Goal: Task Accomplishment & Management: Complete application form

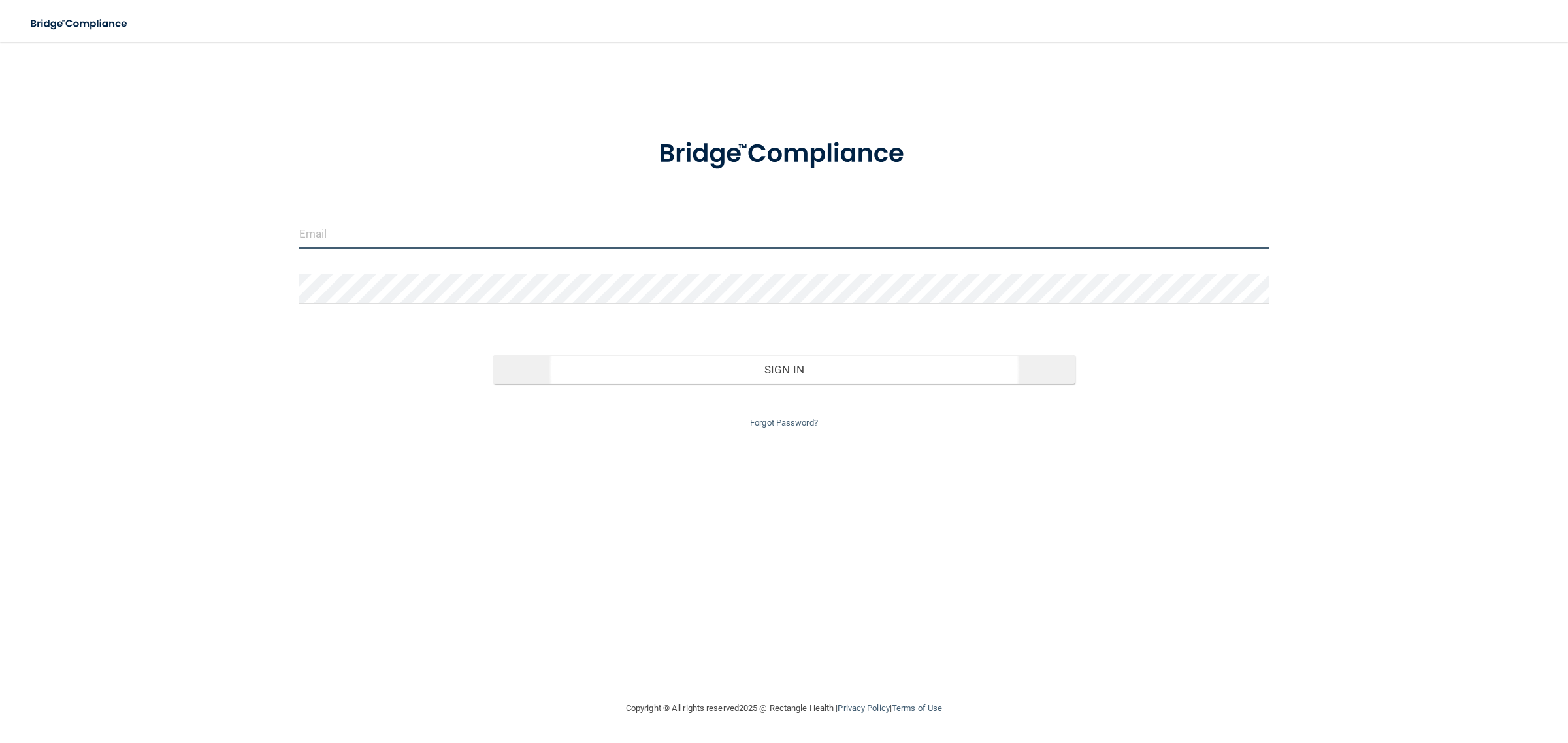
type input "[EMAIL_ADDRESS][DOMAIN_NAME]"
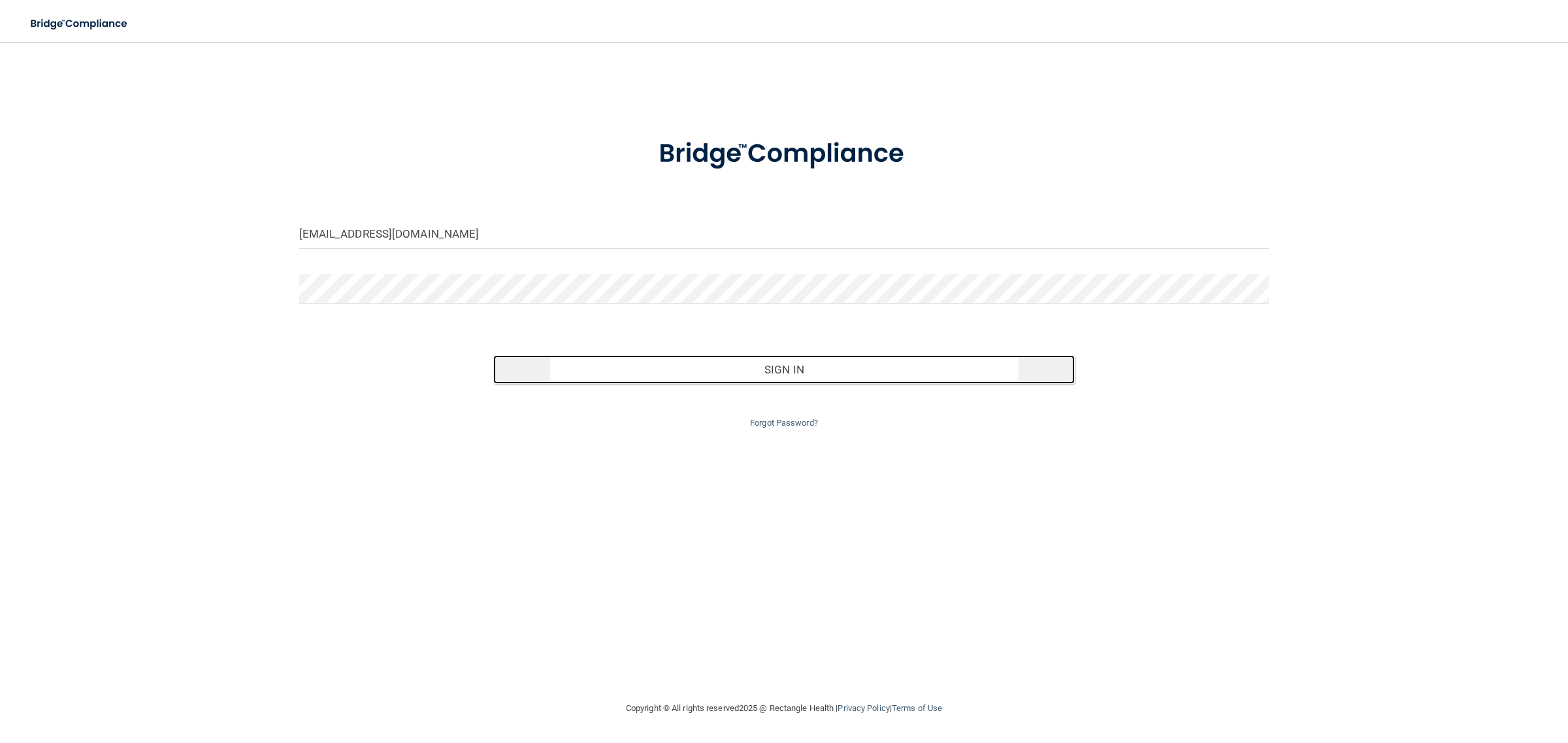
click at [762, 365] on button "Sign In" at bounding box center [784, 369] width 582 height 28
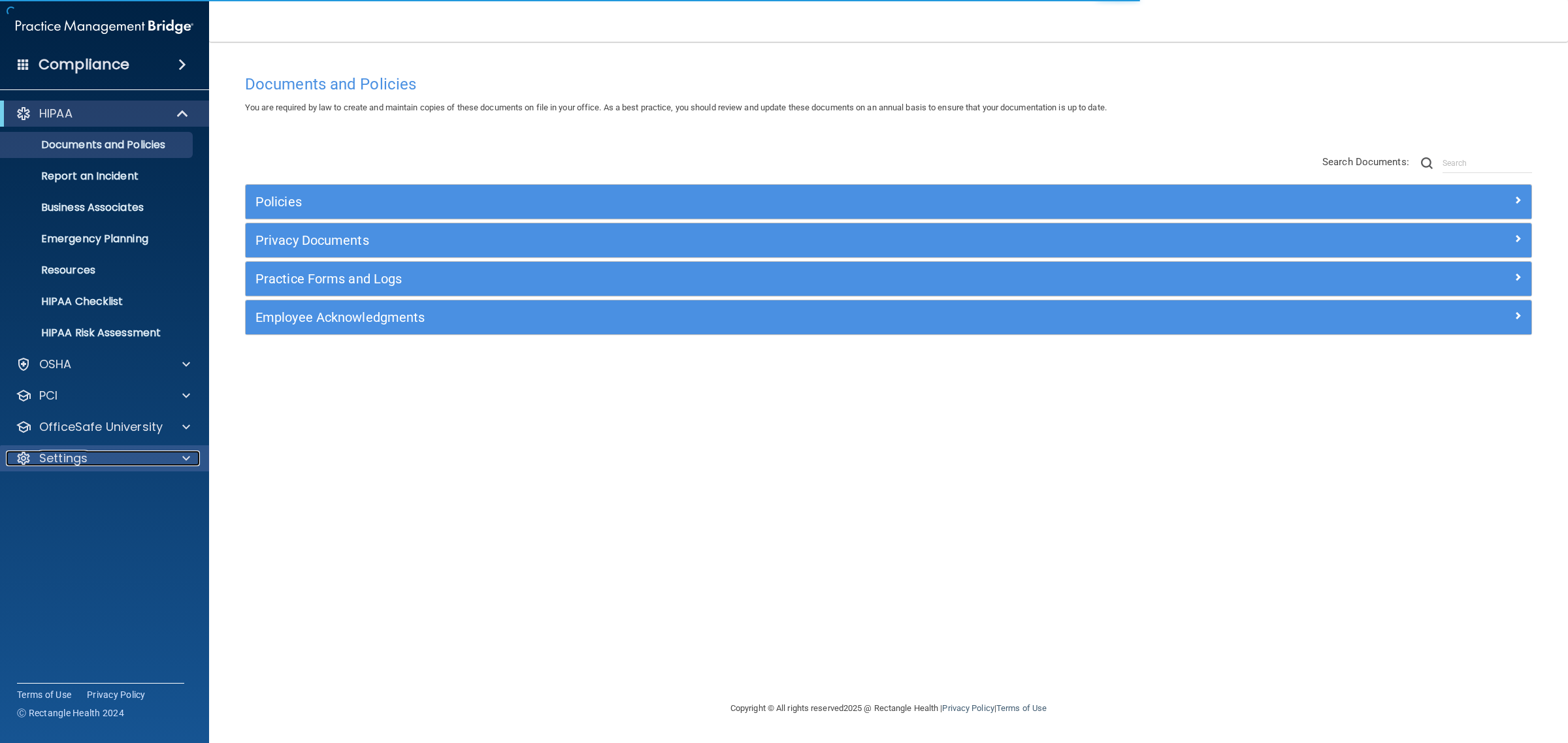
click at [100, 452] on div "Settings" at bounding box center [87, 459] width 162 height 16
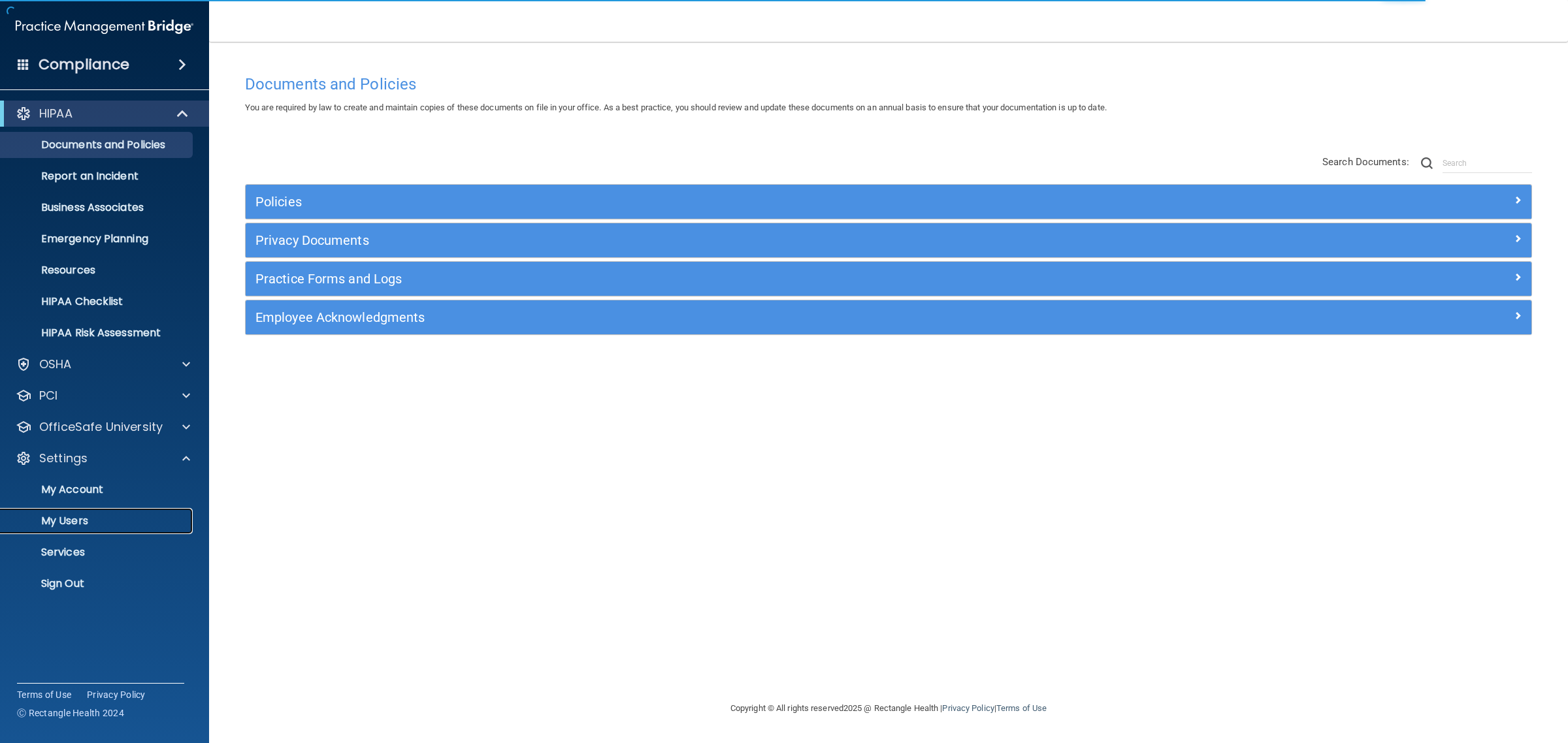
click at [66, 518] on p "My Users" at bounding box center [98, 520] width 178 height 13
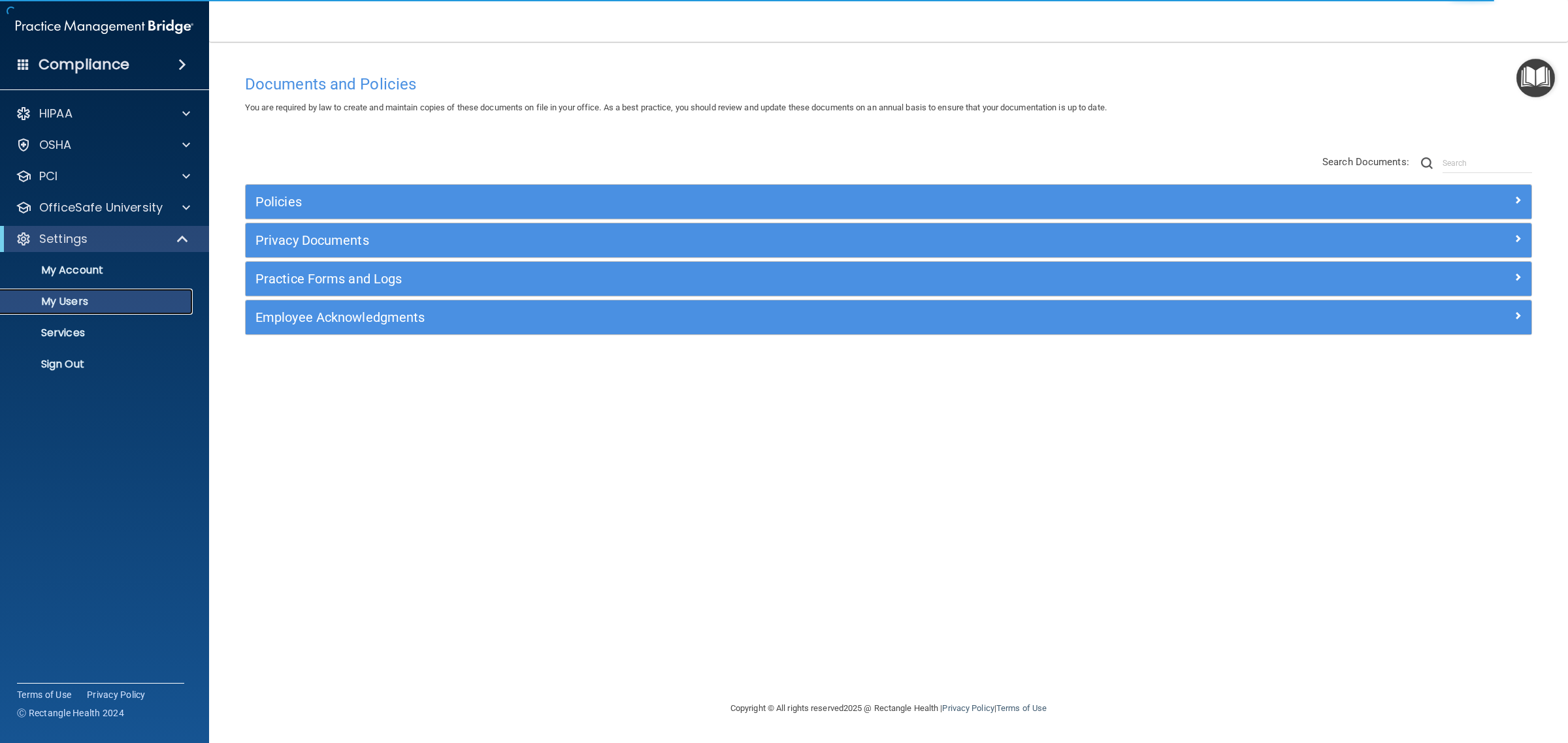
select select "20"
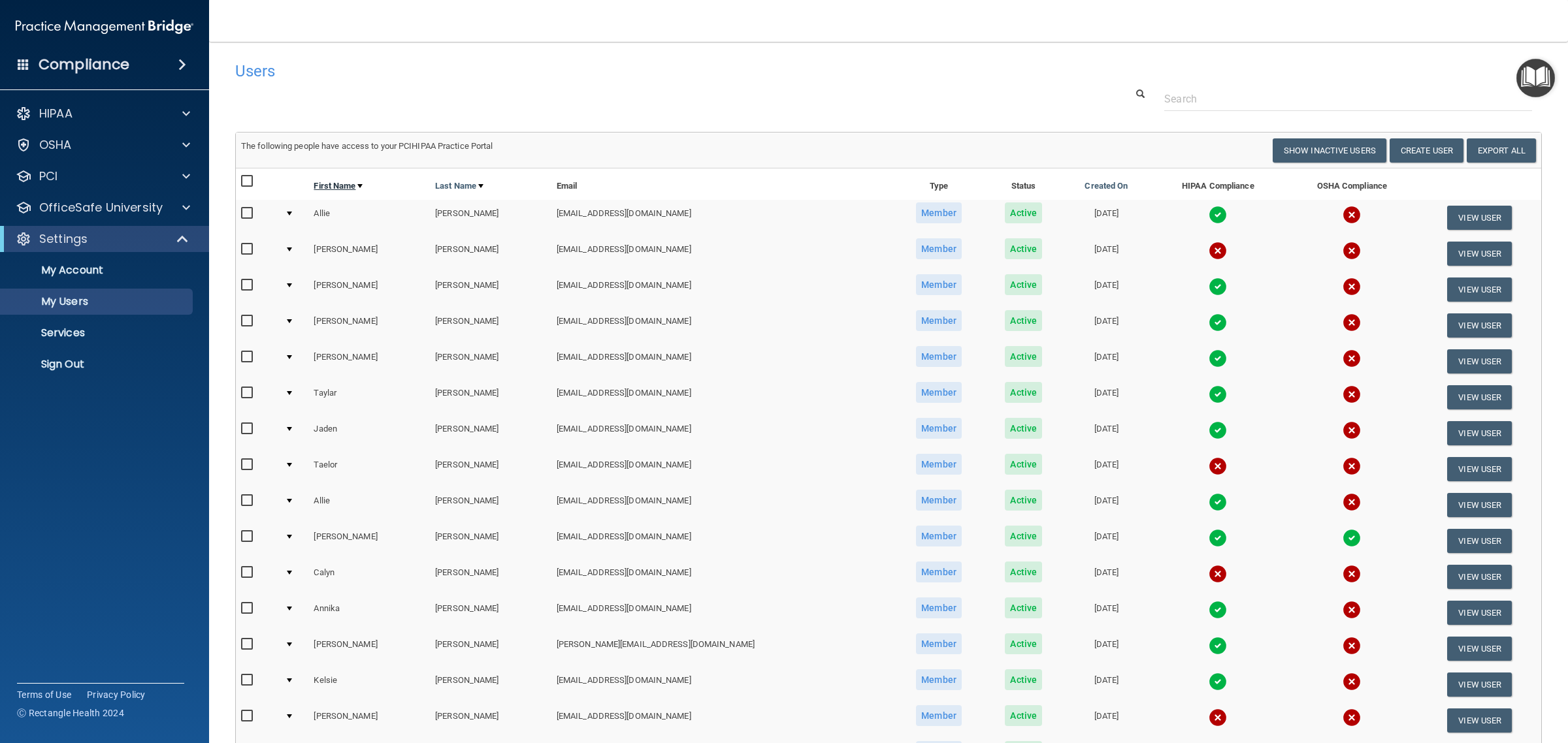
click at [360, 187] on link "First Name" at bounding box center [338, 186] width 49 height 16
select select "20"
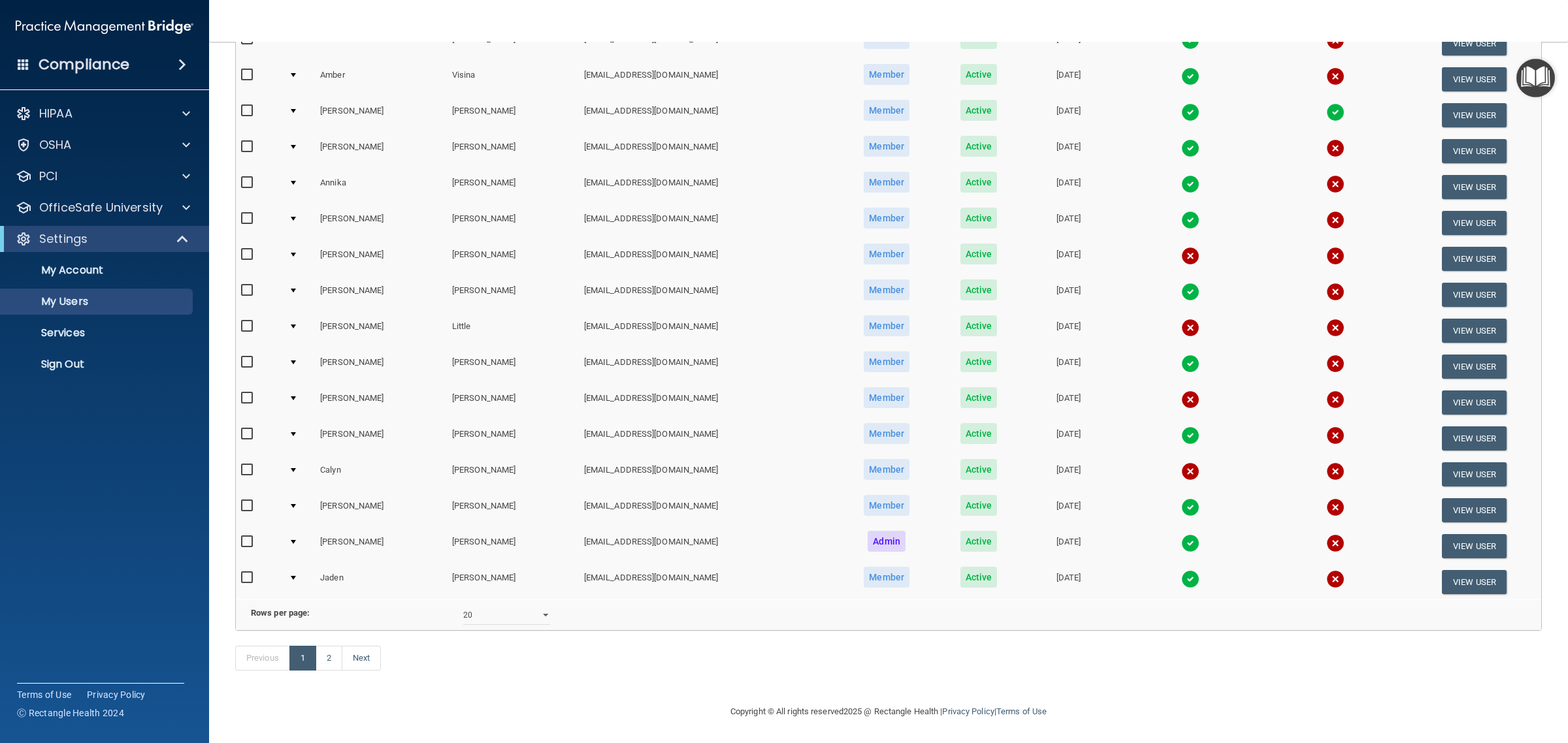
scroll to position [336, 0]
click at [332, 664] on link "2" at bounding box center [329, 657] width 26 height 24
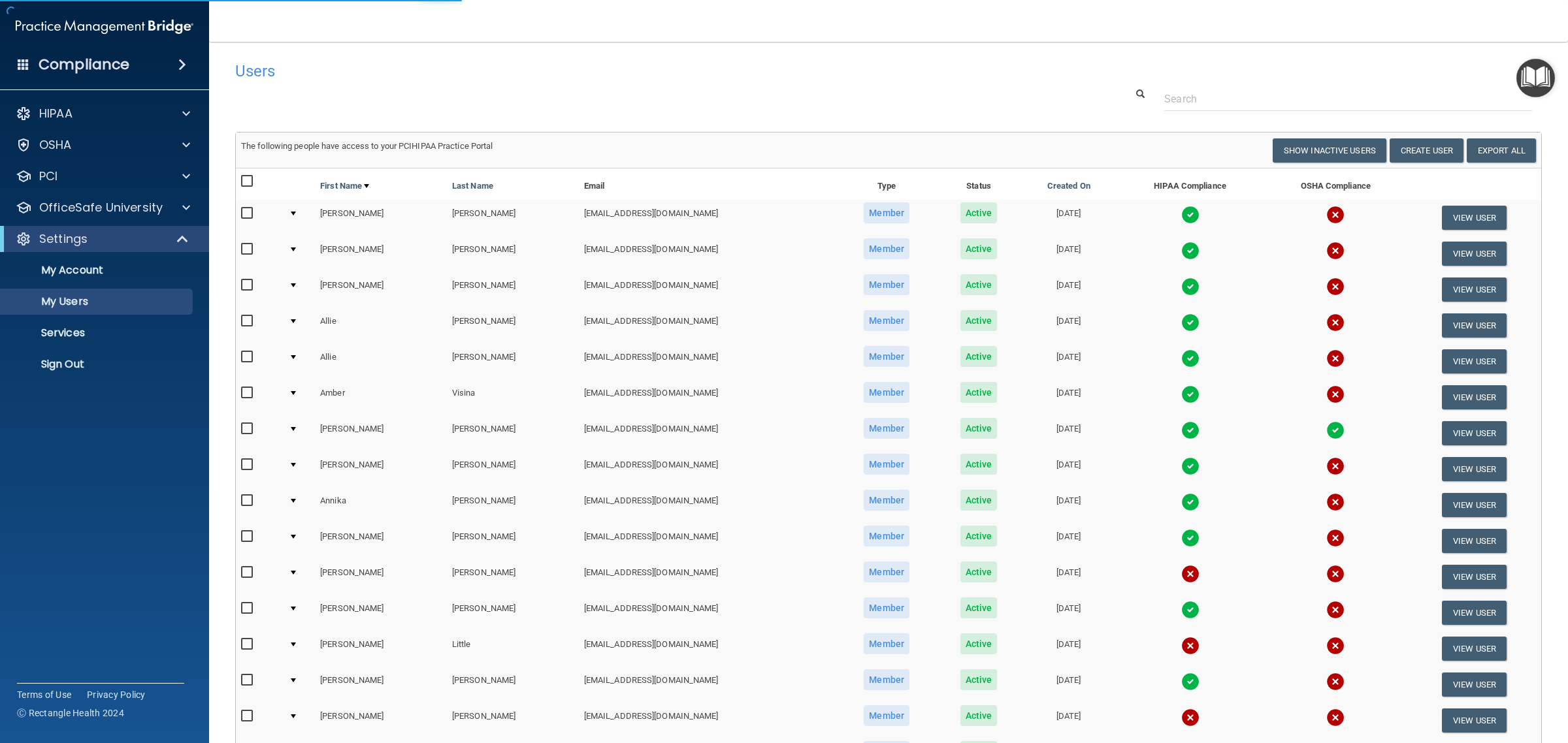
select select "20"
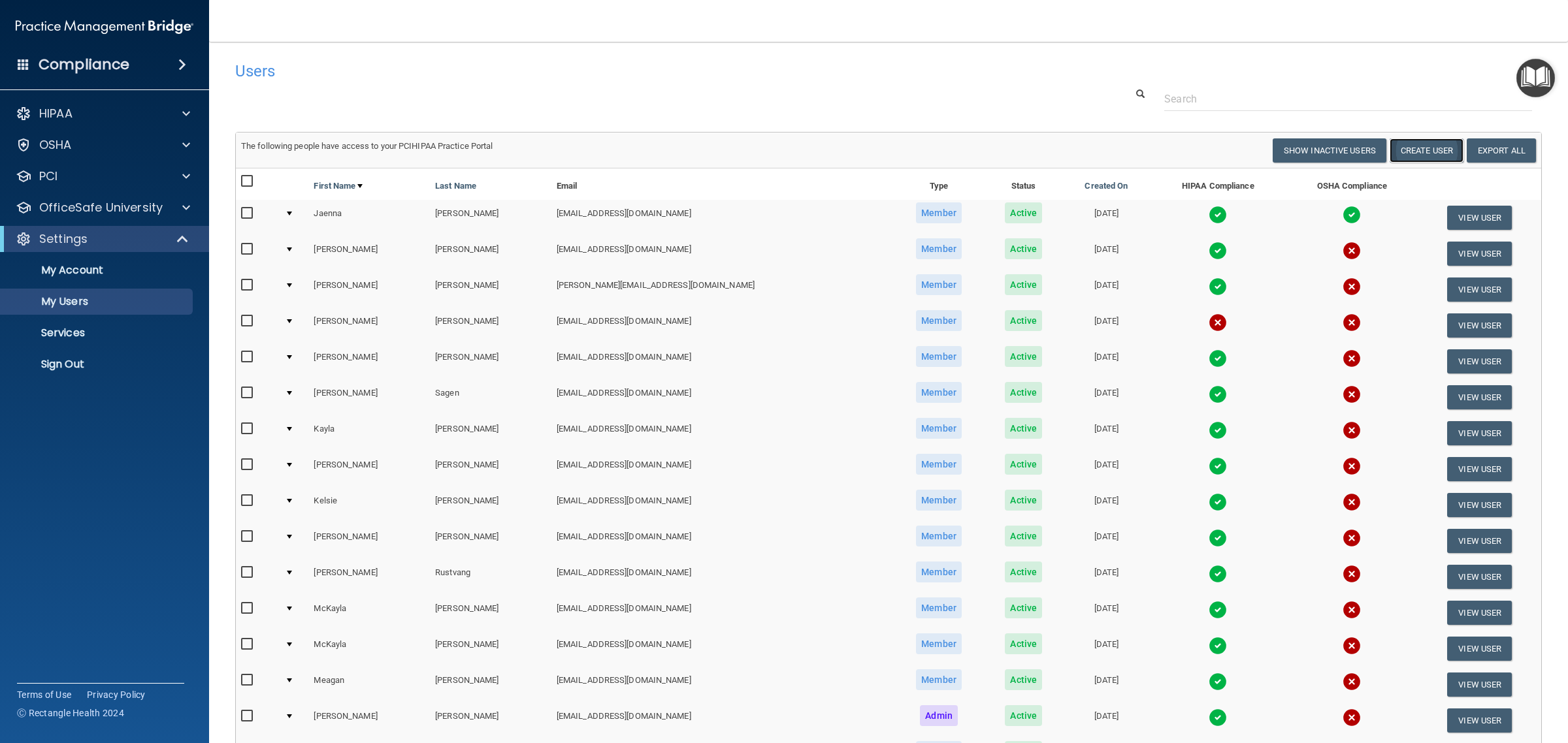
click at [1421, 153] on button "Create User" at bounding box center [1425, 151] width 73 height 24
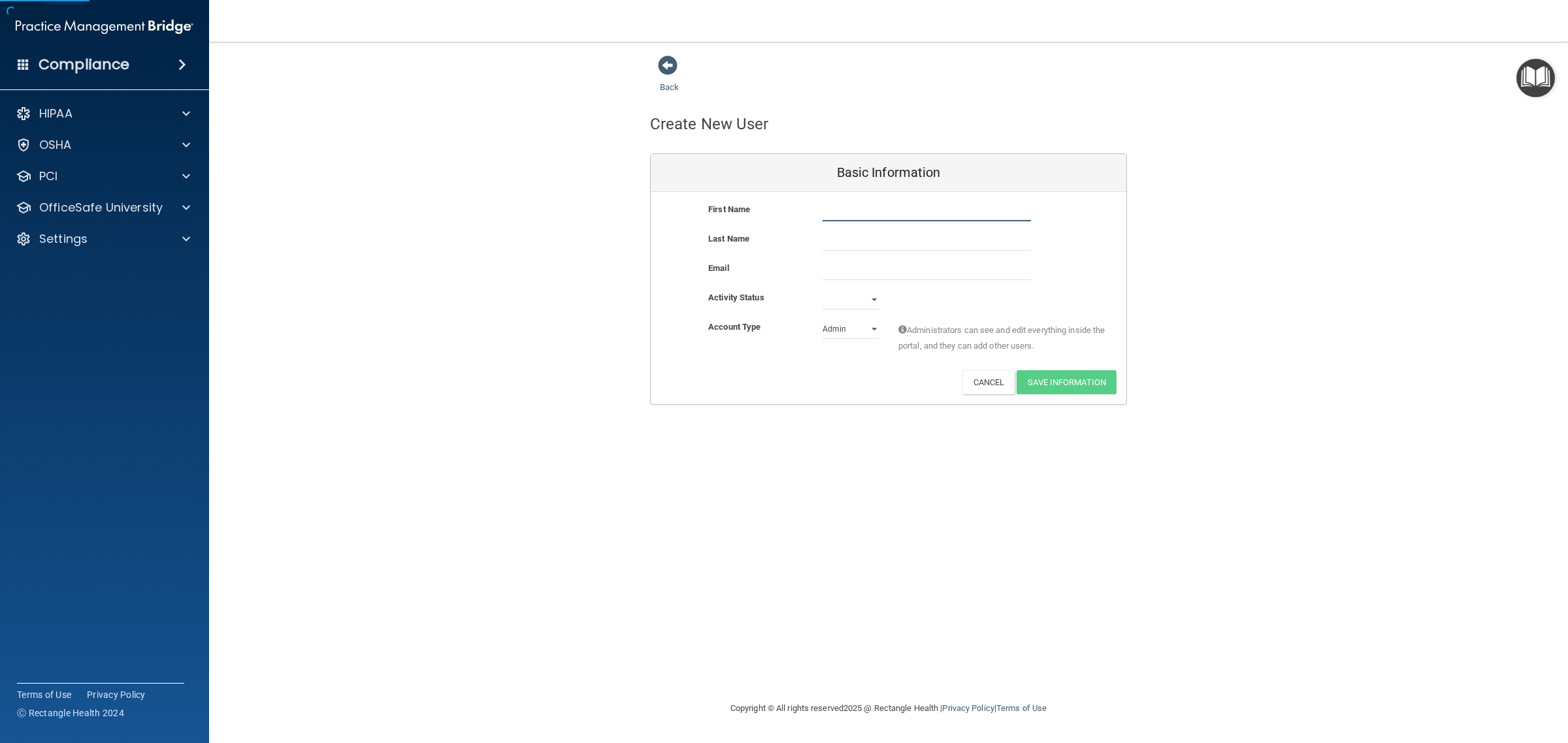
click at [878, 209] on input "text" at bounding box center [926, 211] width 208 height 20
type input "[PERSON_NAME]"
type input "a"
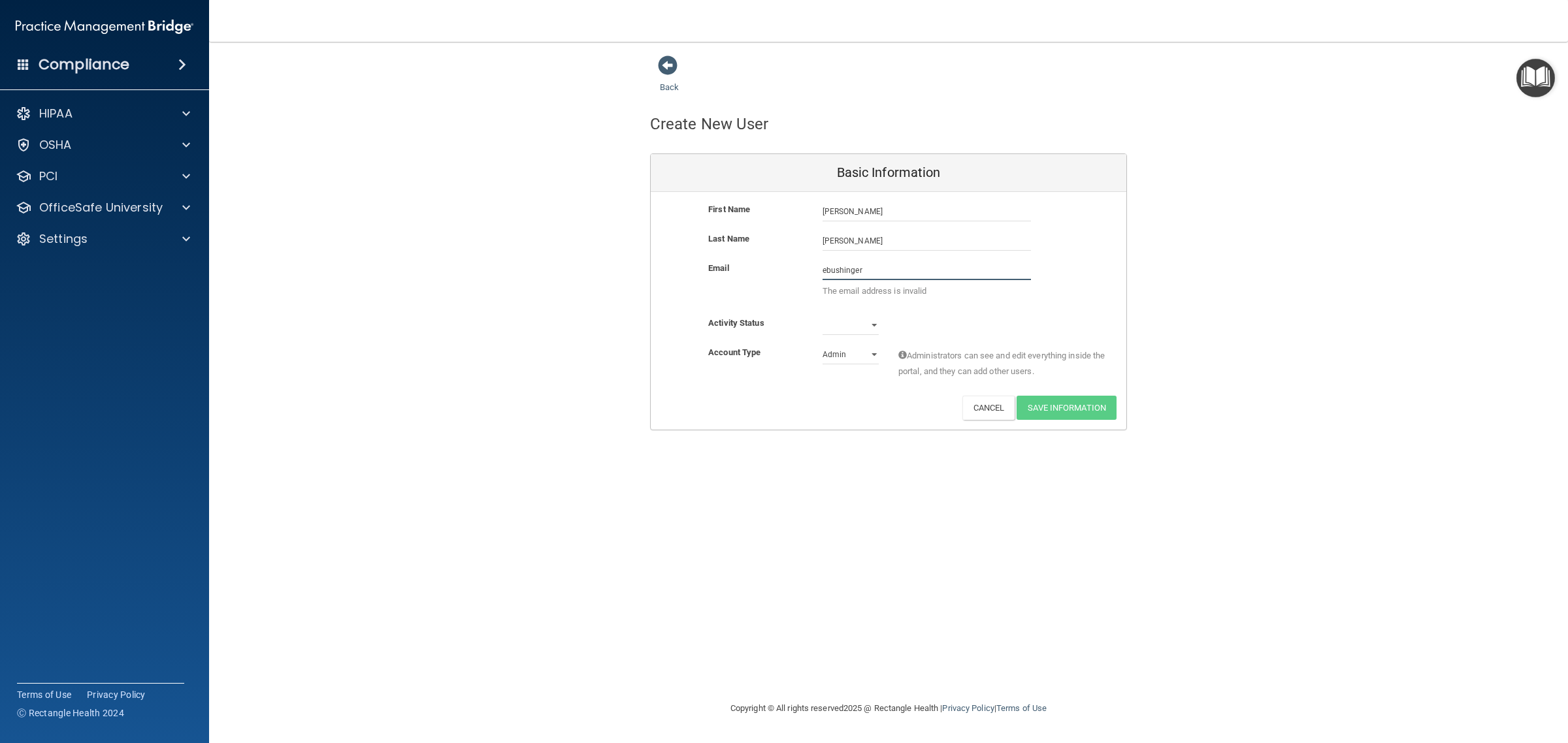
type input "[EMAIL_ADDRESS][DOMAIN_NAME]"
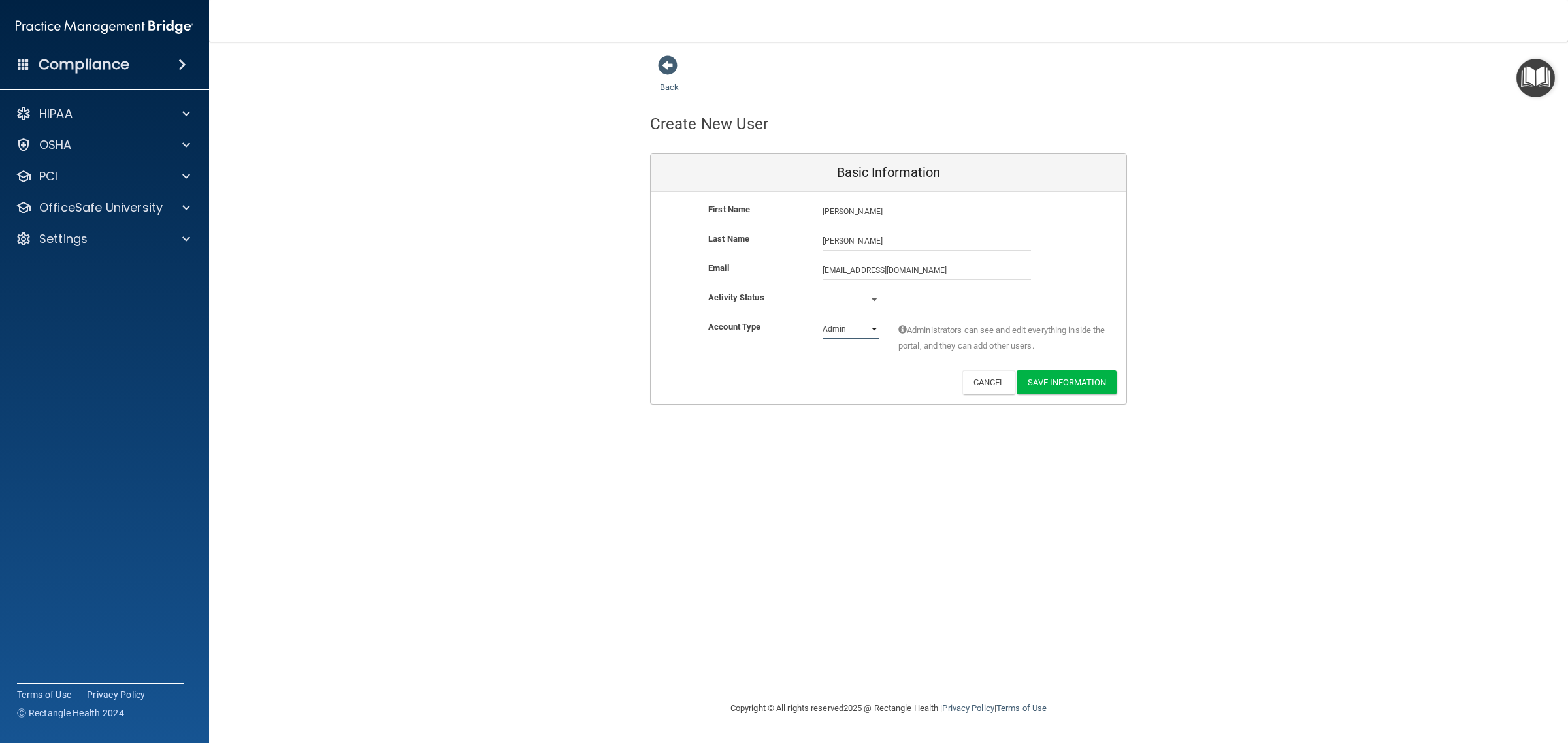
click at [857, 329] on select "Admin Member" at bounding box center [850, 329] width 56 height 20
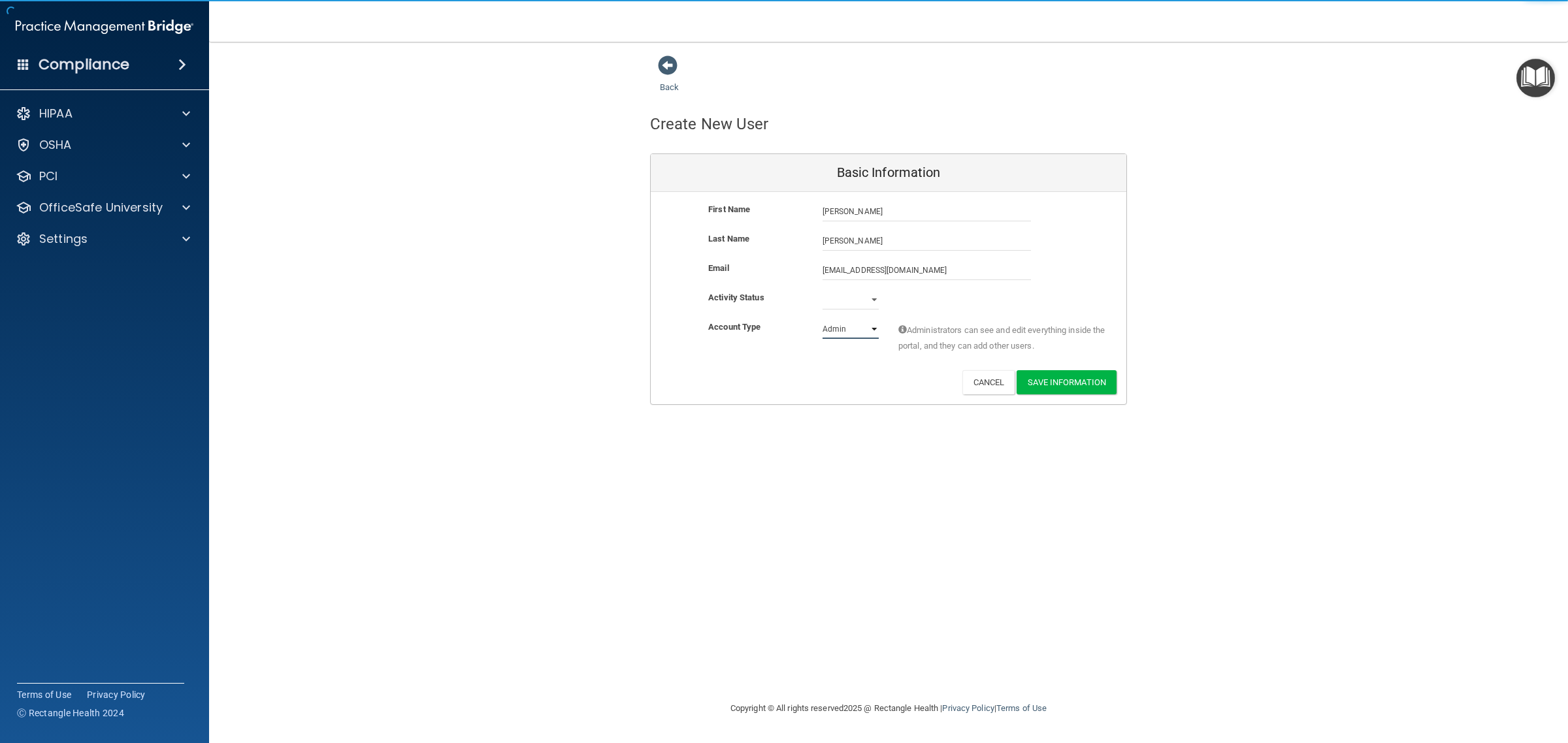
select select "practice_member"
click at [823, 320] on select "Admin Member" at bounding box center [850, 329] width 56 height 20
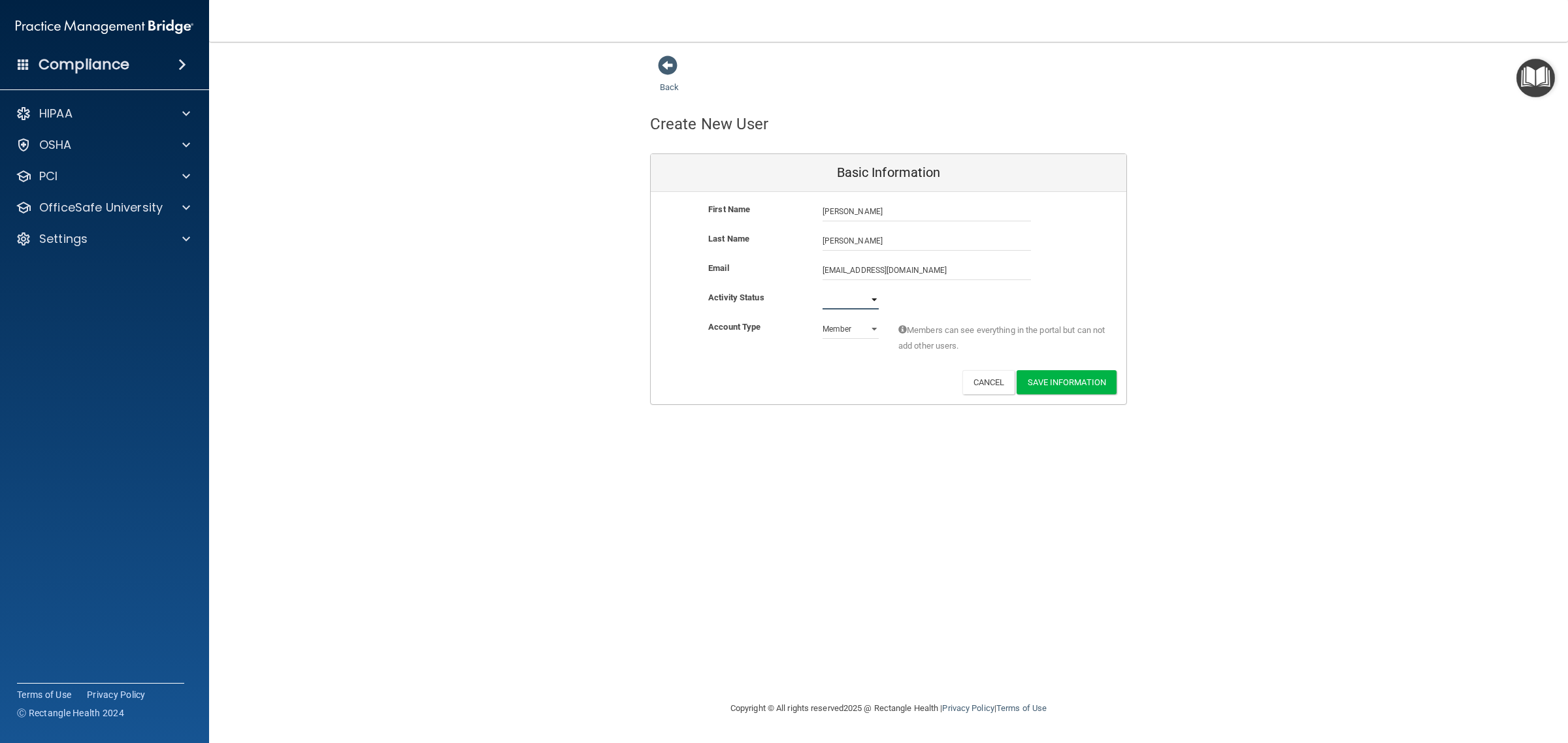
click at [854, 299] on select "Active Inactive" at bounding box center [850, 300] width 56 height 20
select select "active"
click at [823, 290] on select "Active Inactive" at bounding box center [850, 300] width 56 height 20
click at [1065, 384] on button "Save Information" at bounding box center [1066, 382] width 100 height 24
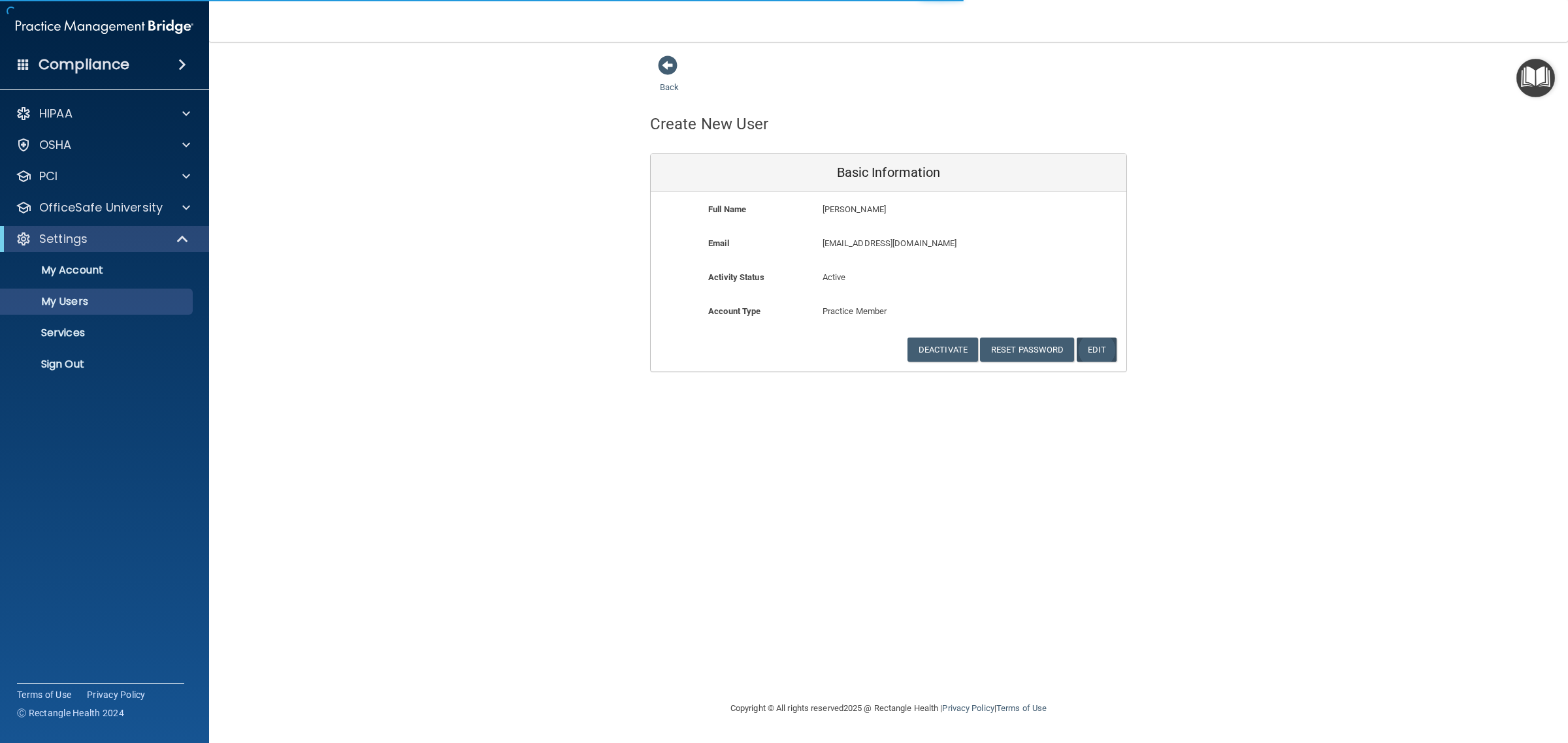
select select "20"
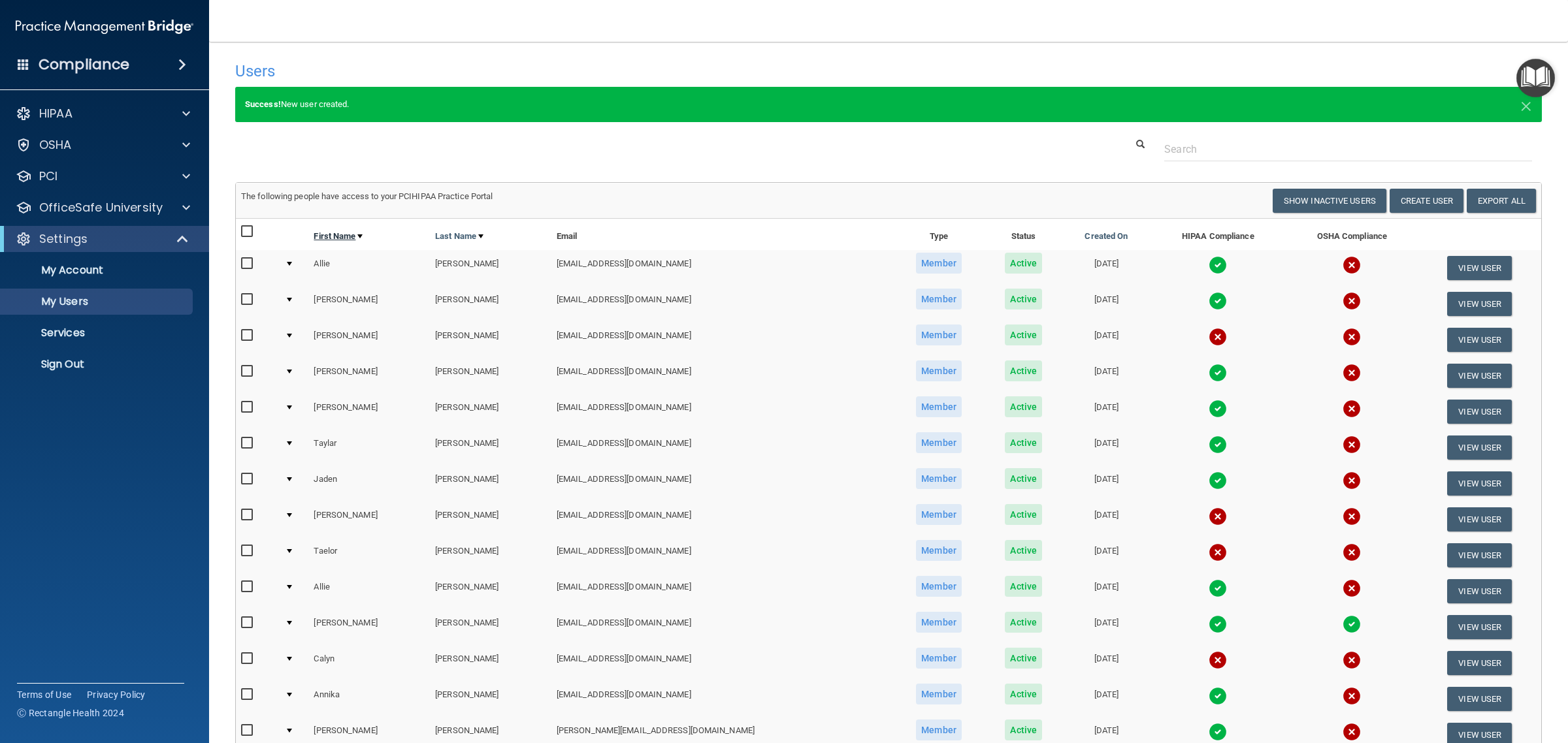
click at [350, 233] on link "First Name" at bounding box center [338, 237] width 49 height 16
select select "20"
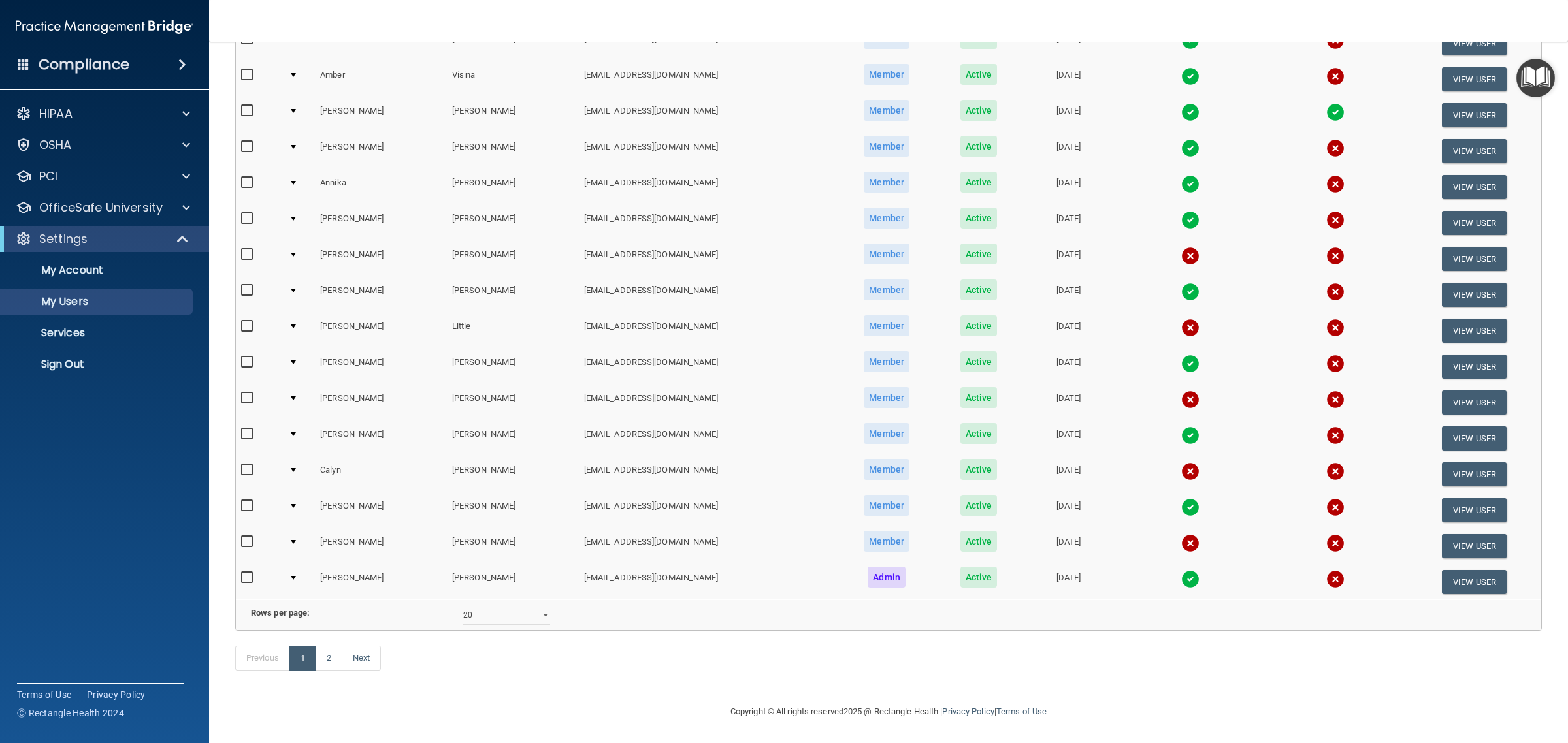
scroll to position [336, 0]
click at [246, 537] on input "checkbox" at bounding box center [247, 542] width 15 height 11
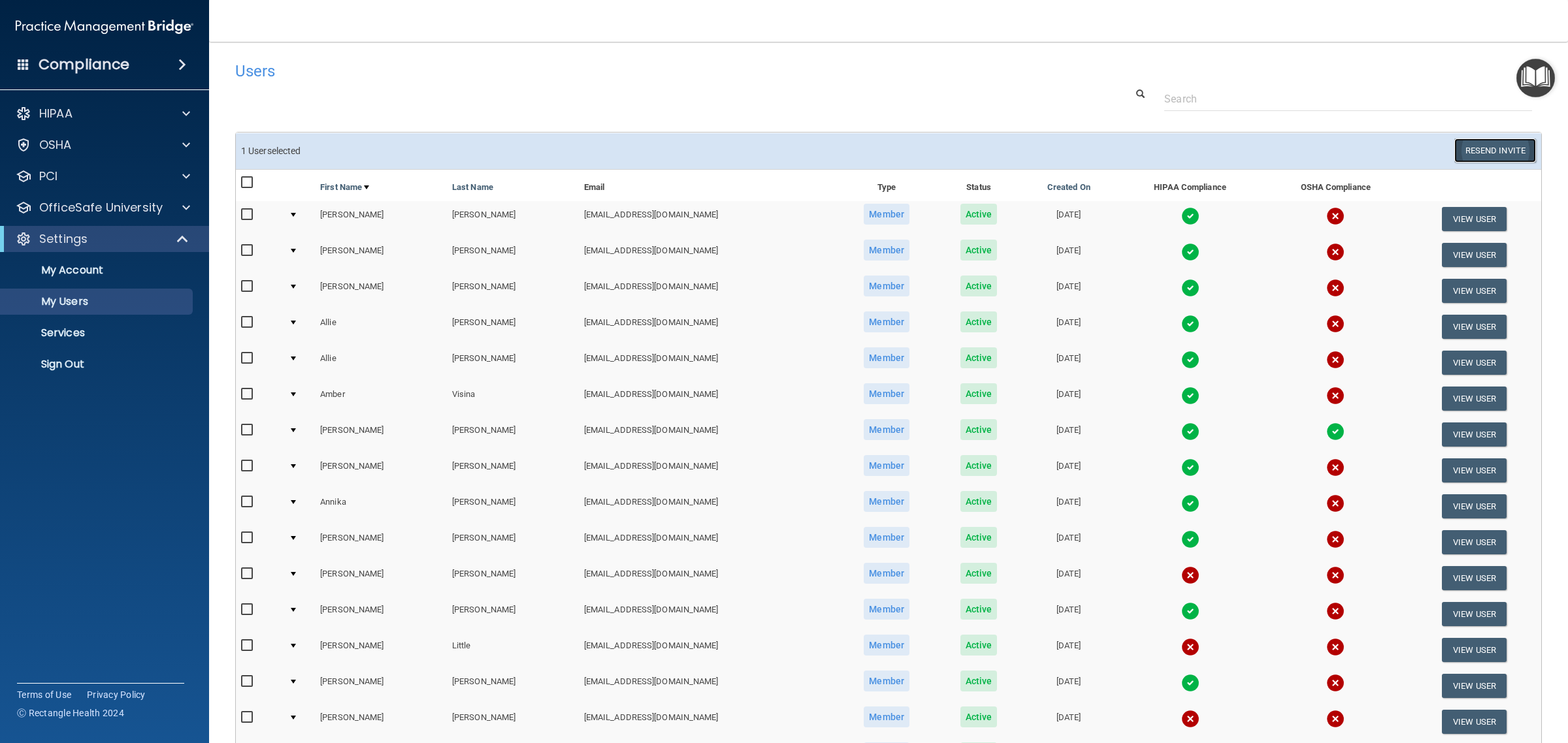
click at [1475, 151] on button "Resend Invite" at bounding box center [1495, 151] width 81 height 24
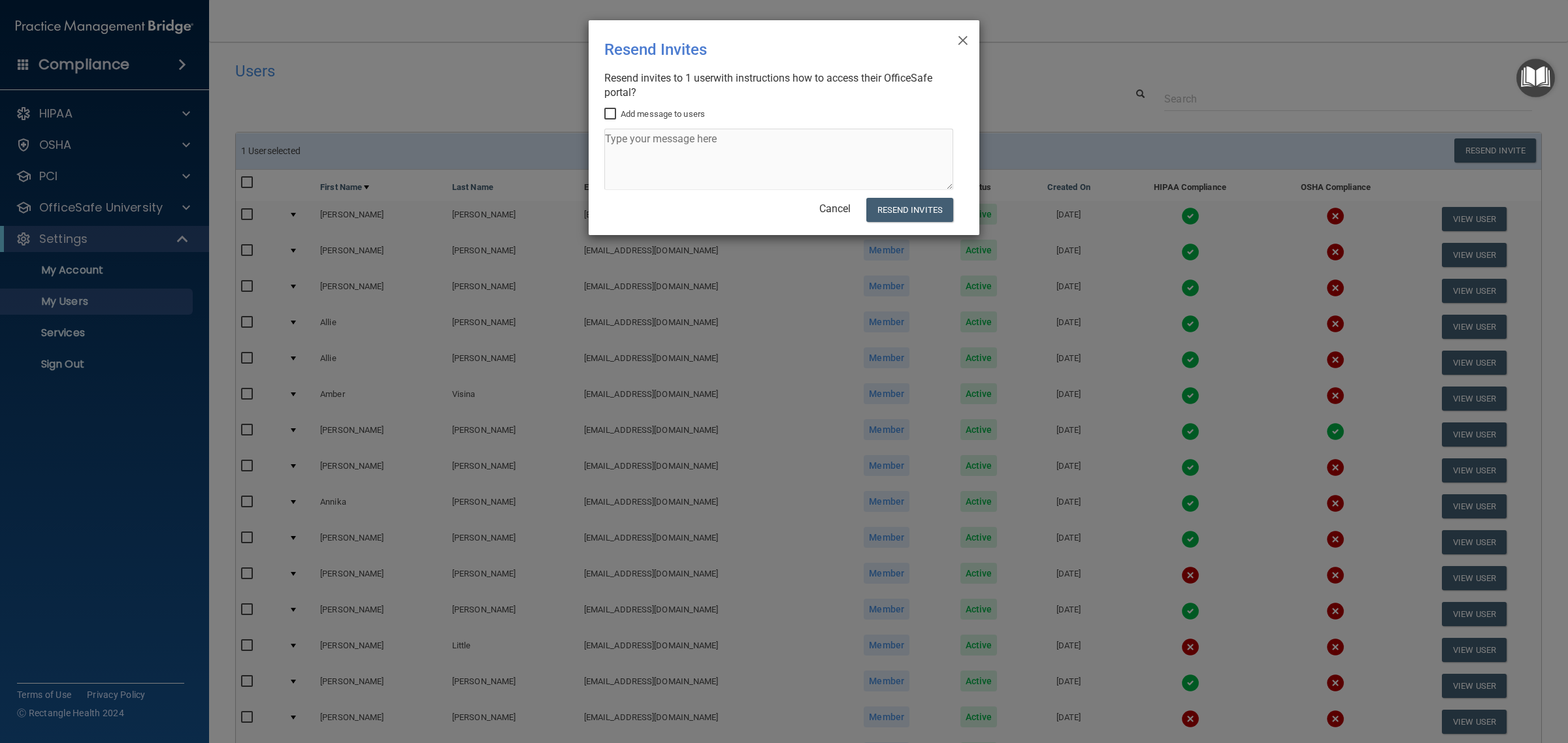
click at [838, 197] on div "Cancel Resend Invites" at bounding box center [779, 209] width 349 height 24
click at [838, 202] on link "Cancel" at bounding box center [834, 208] width 31 height 13
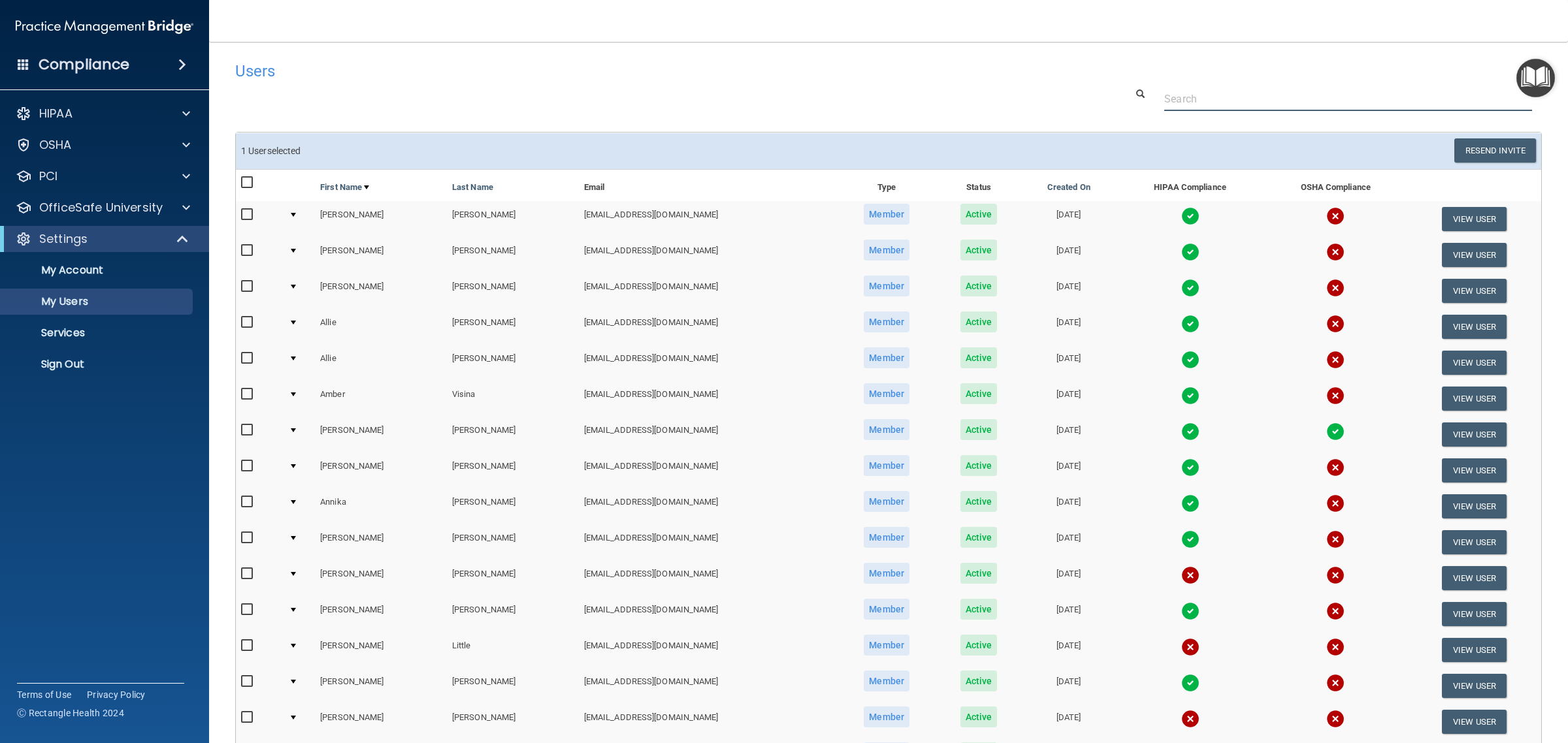
click at [1210, 108] on input "text" at bounding box center [1348, 99] width 368 height 24
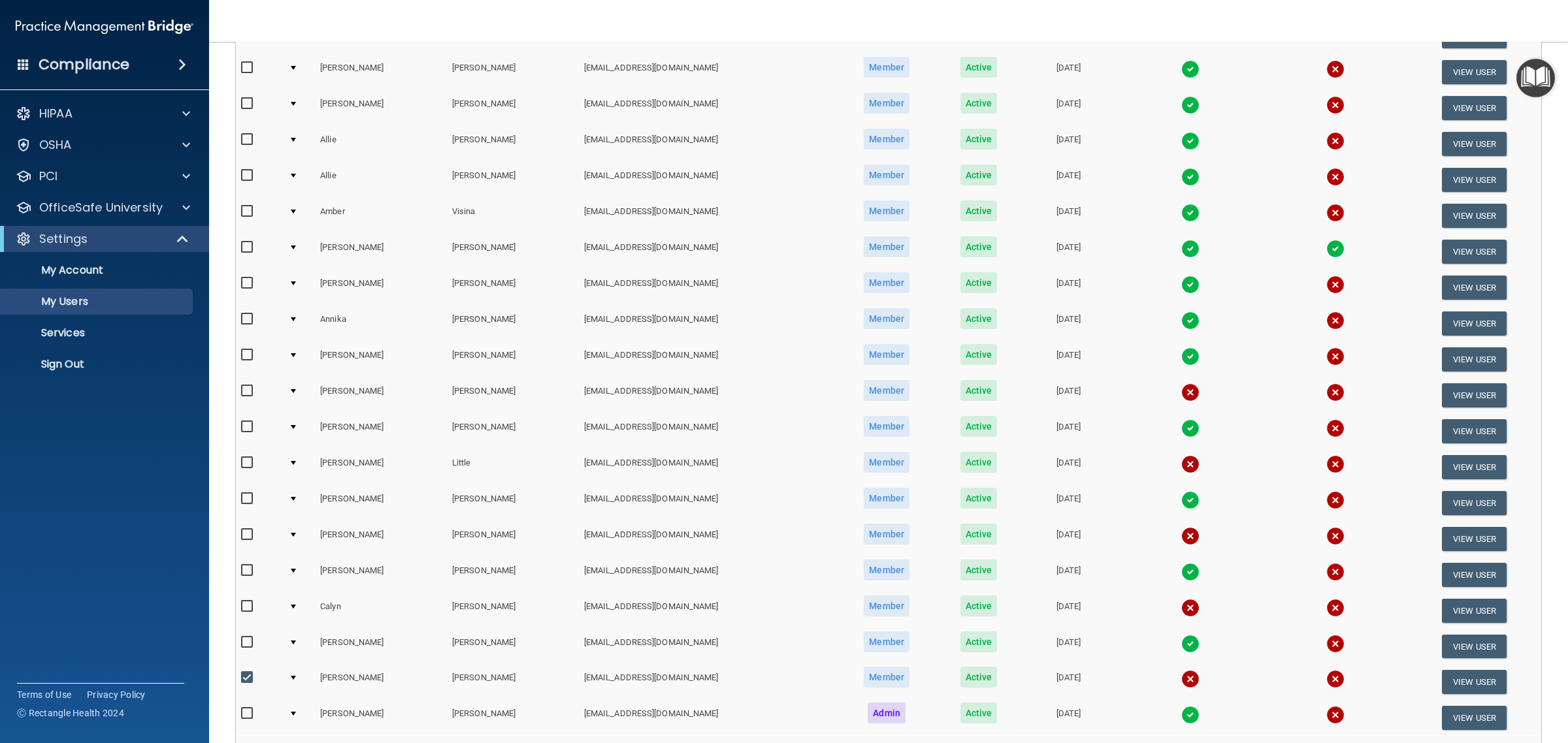
scroll to position [337, 0]
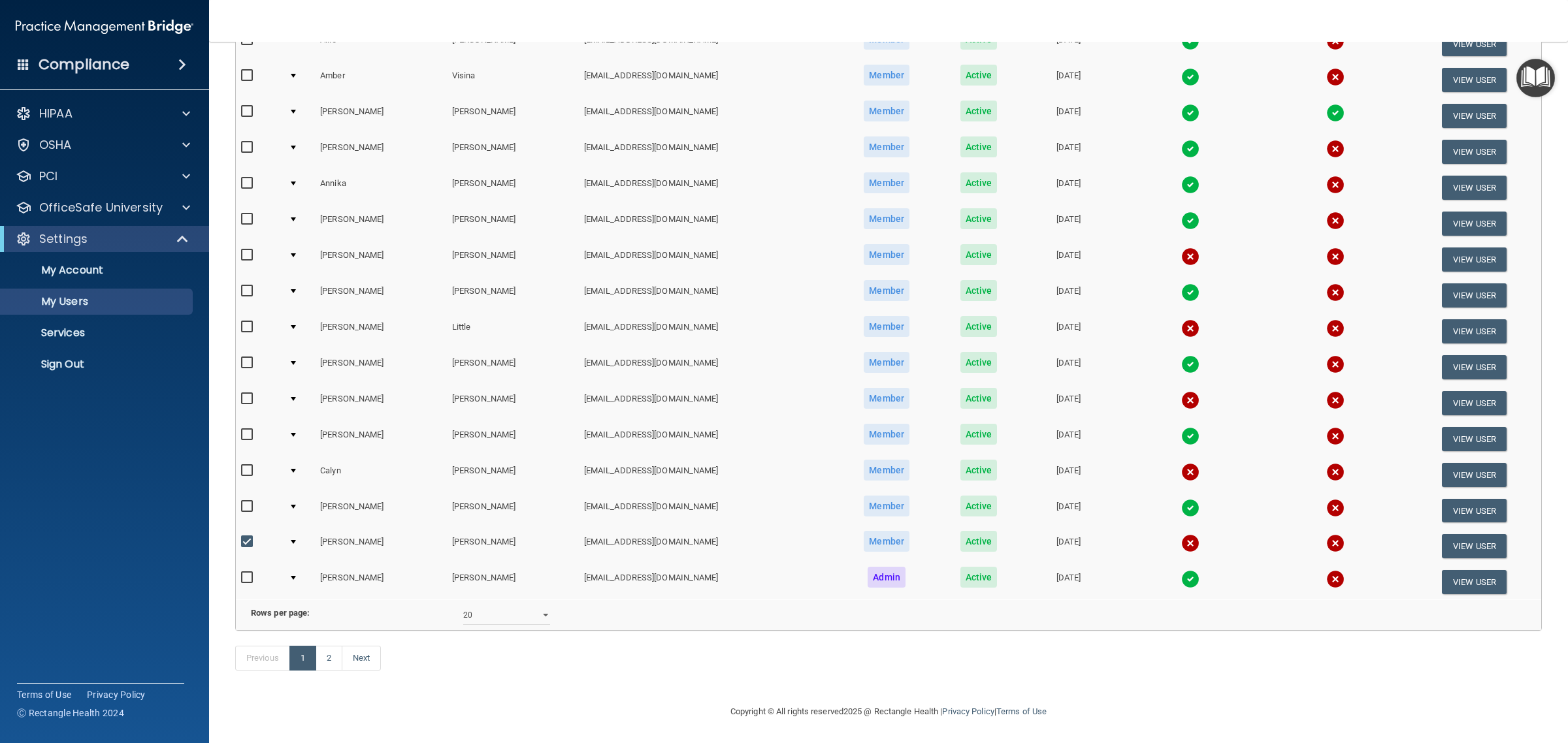
click at [246, 537] on input "checkbox" at bounding box center [247, 542] width 15 height 11
checkbox input "false"
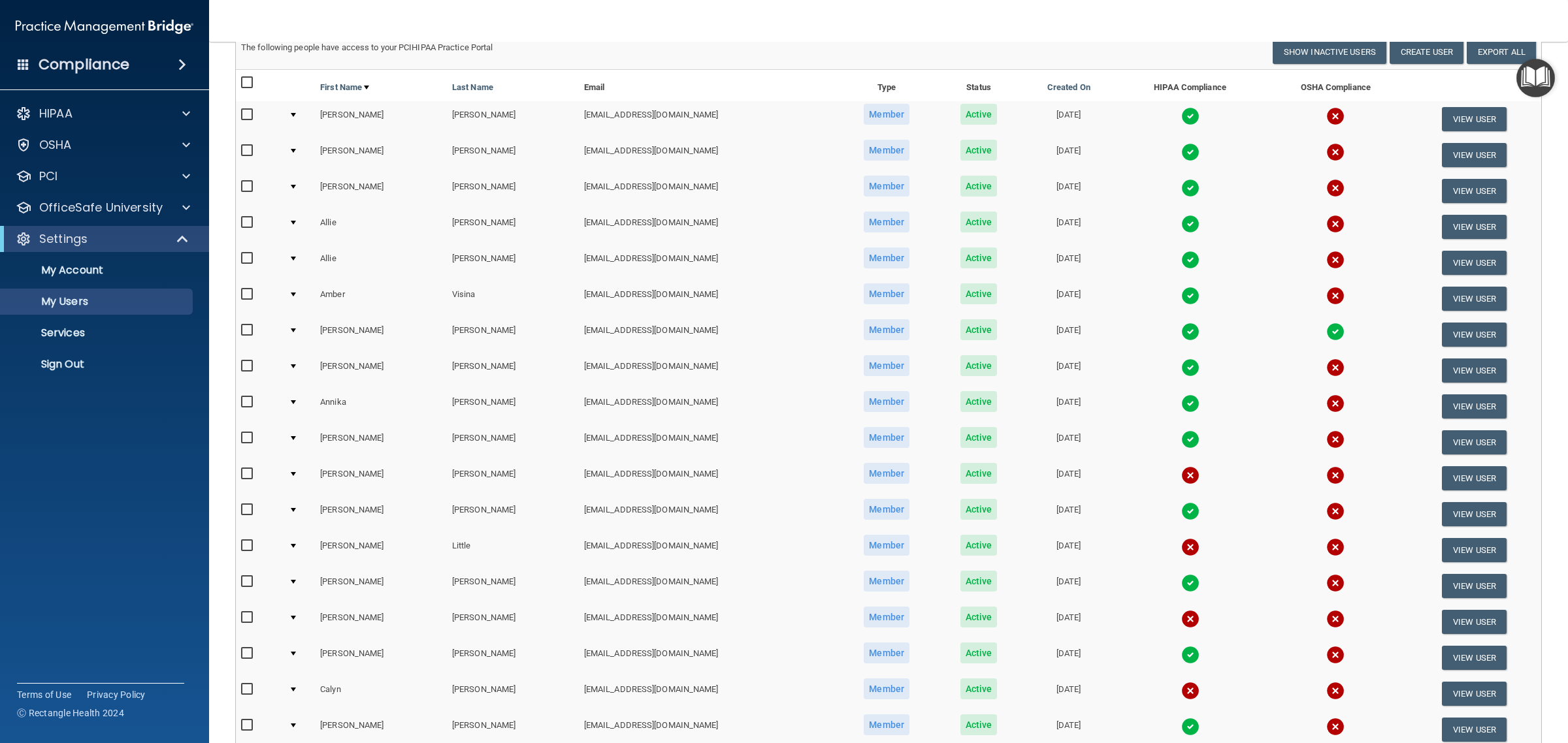
scroll to position [0, 0]
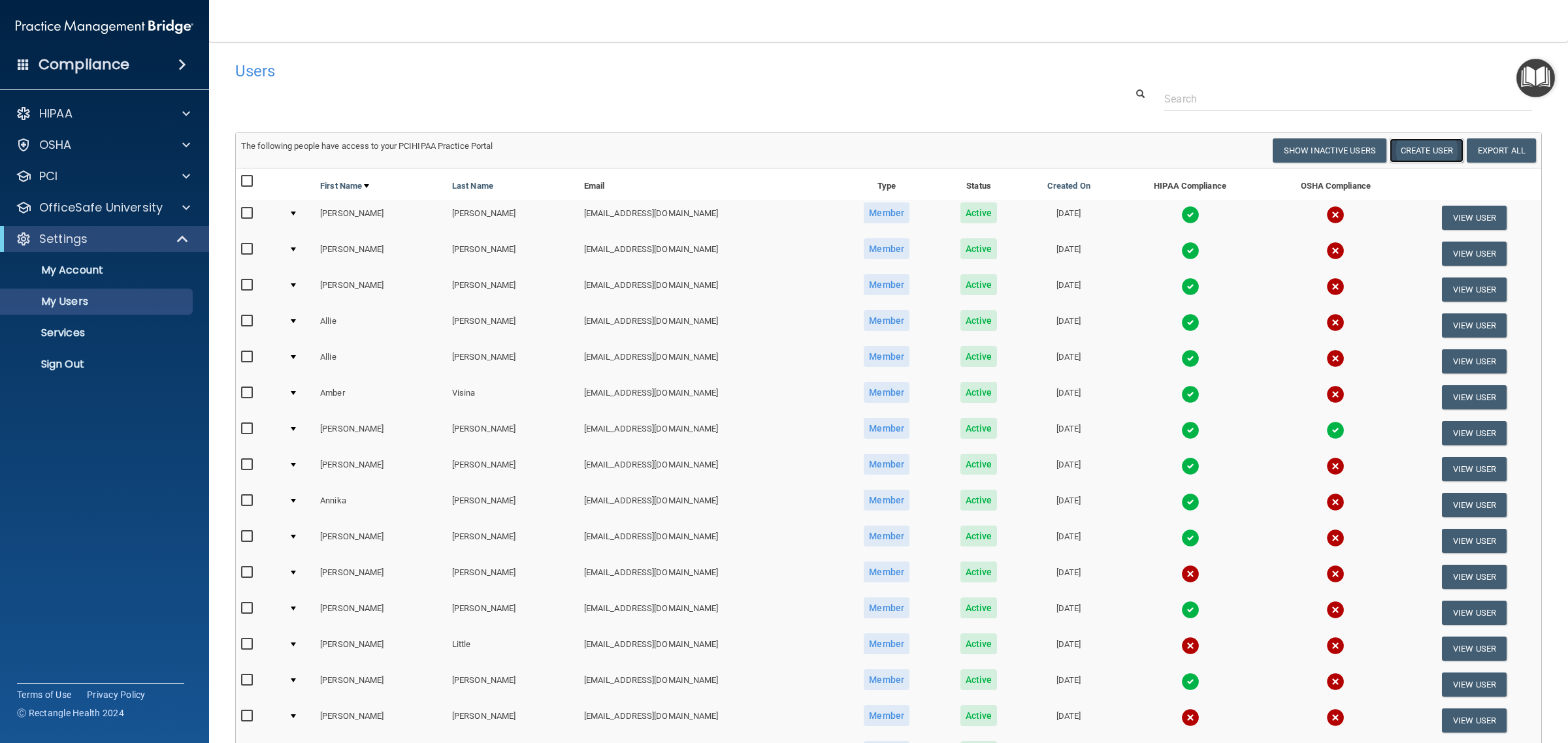
click at [1429, 153] on button "Create User" at bounding box center [1425, 151] width 73 height 24
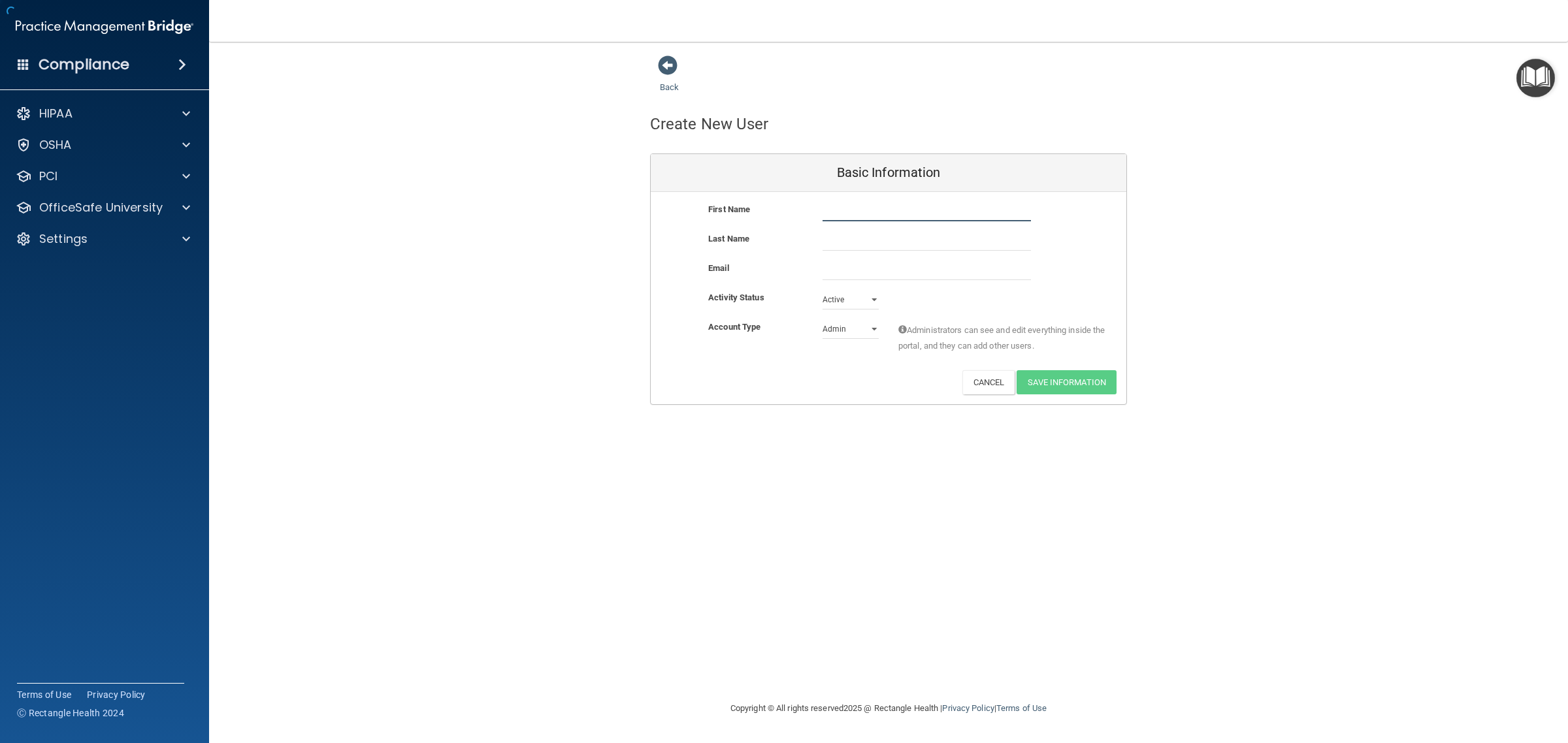
click at [848, 209] on input "text" at bounding box center [926, 211] width 208 height 20
type input "Oriana"
type input "[PERSON_NAME]"
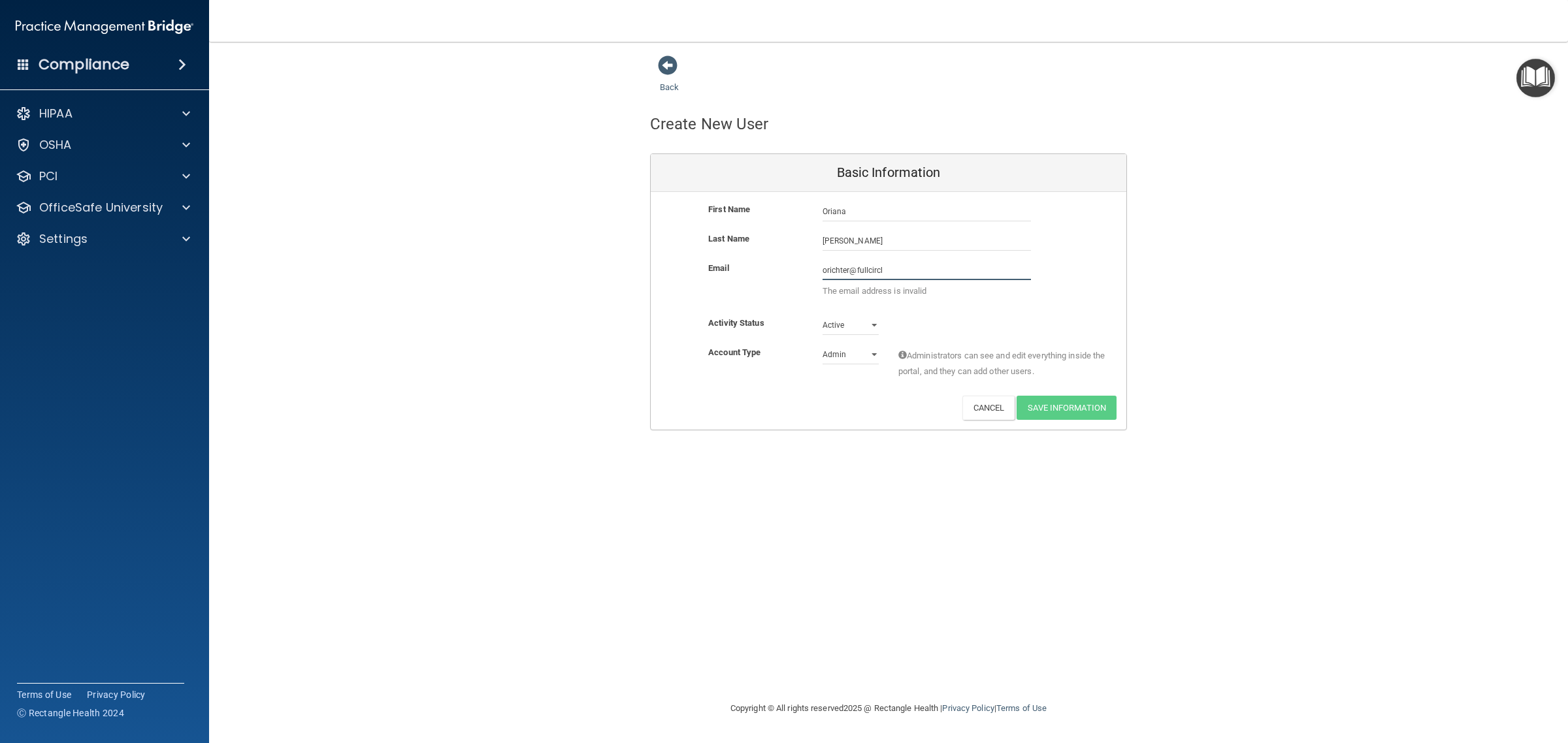
type input "[EMAIL_ADDRESS][DOMAIN_NAME]"
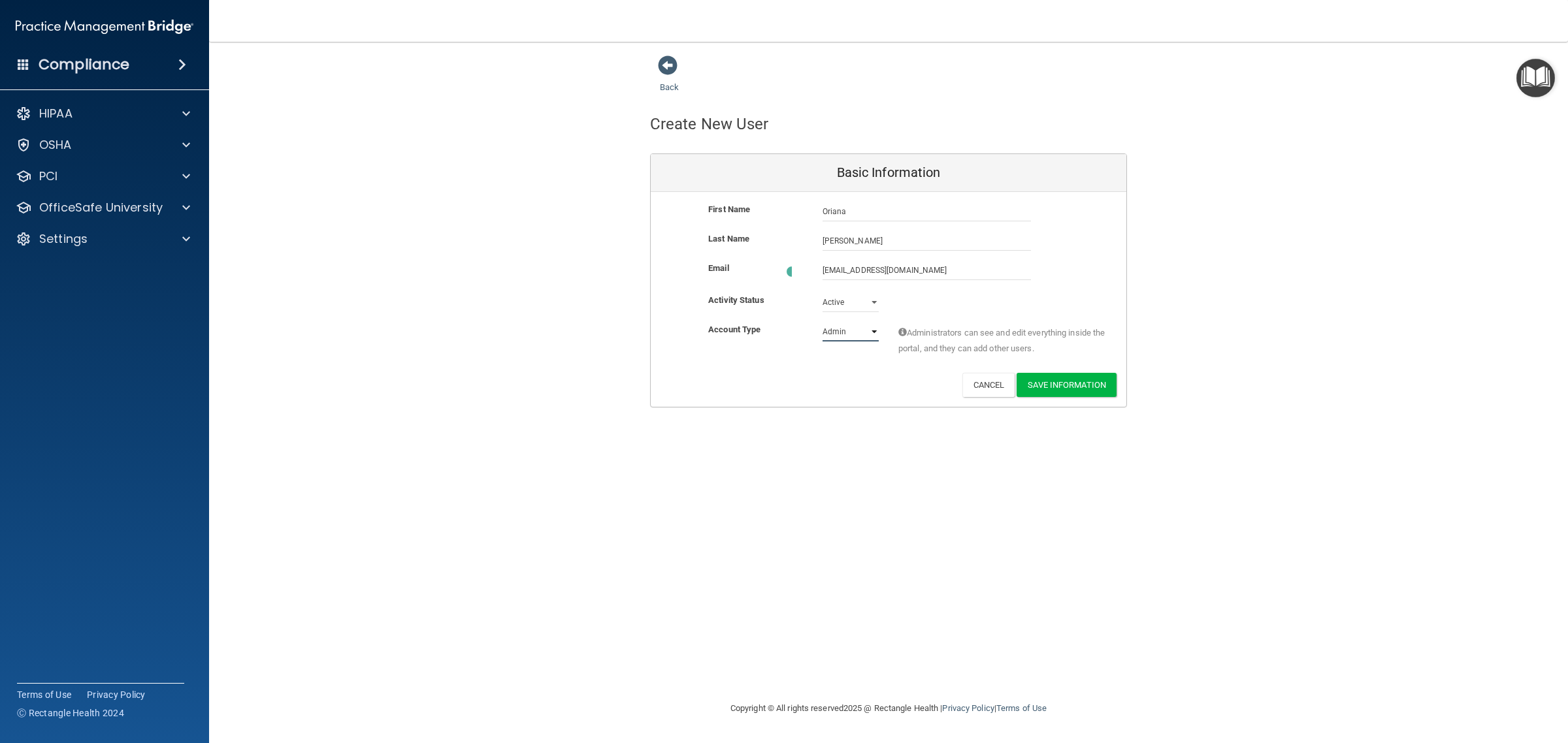
click at [854, 333] on select "Admin Member" at bounding box center [850, 331] width 56 height 20
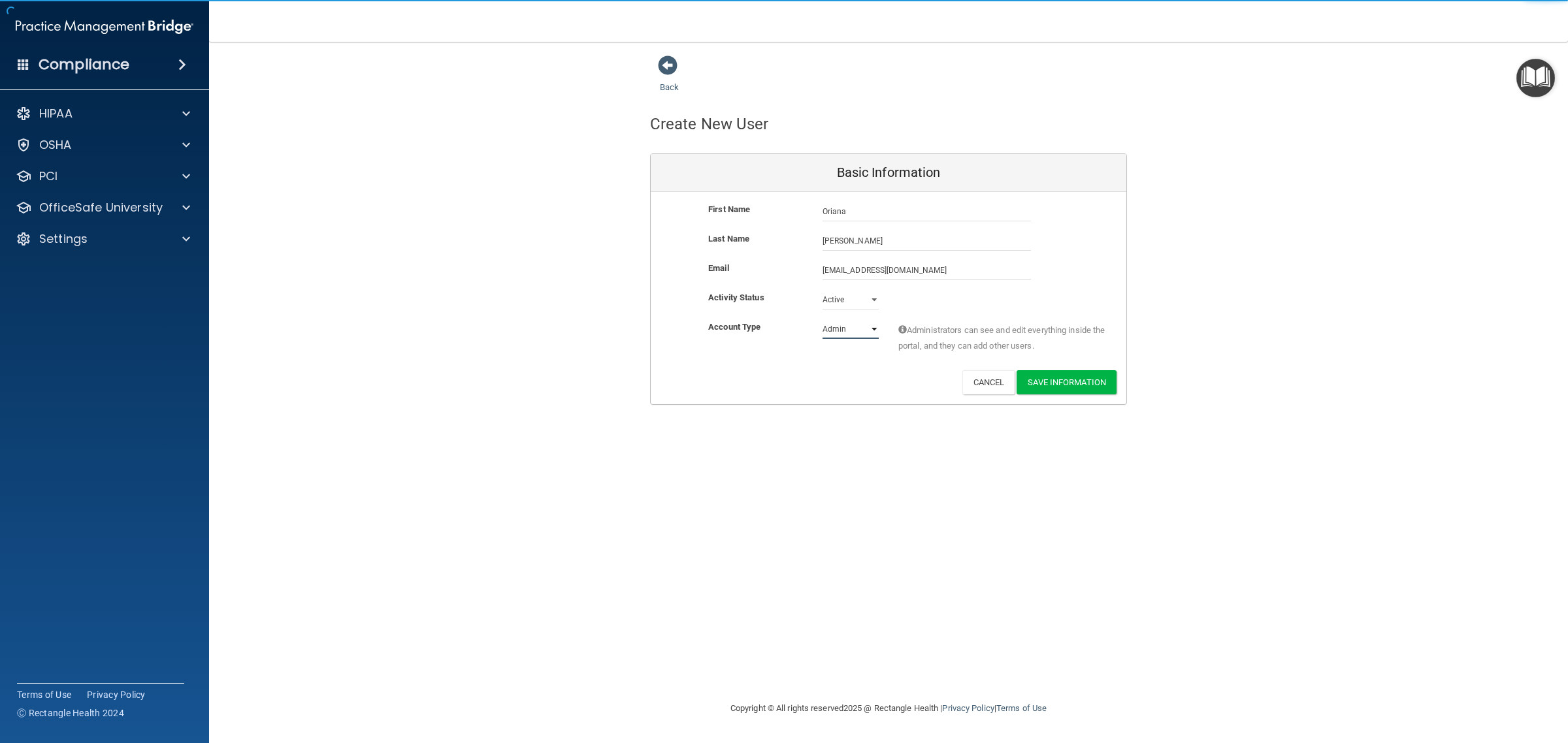
select select "practice_member"
click at [823, 320] on select "Admin Member" at bounding box center [850, 329] width 56 height 20
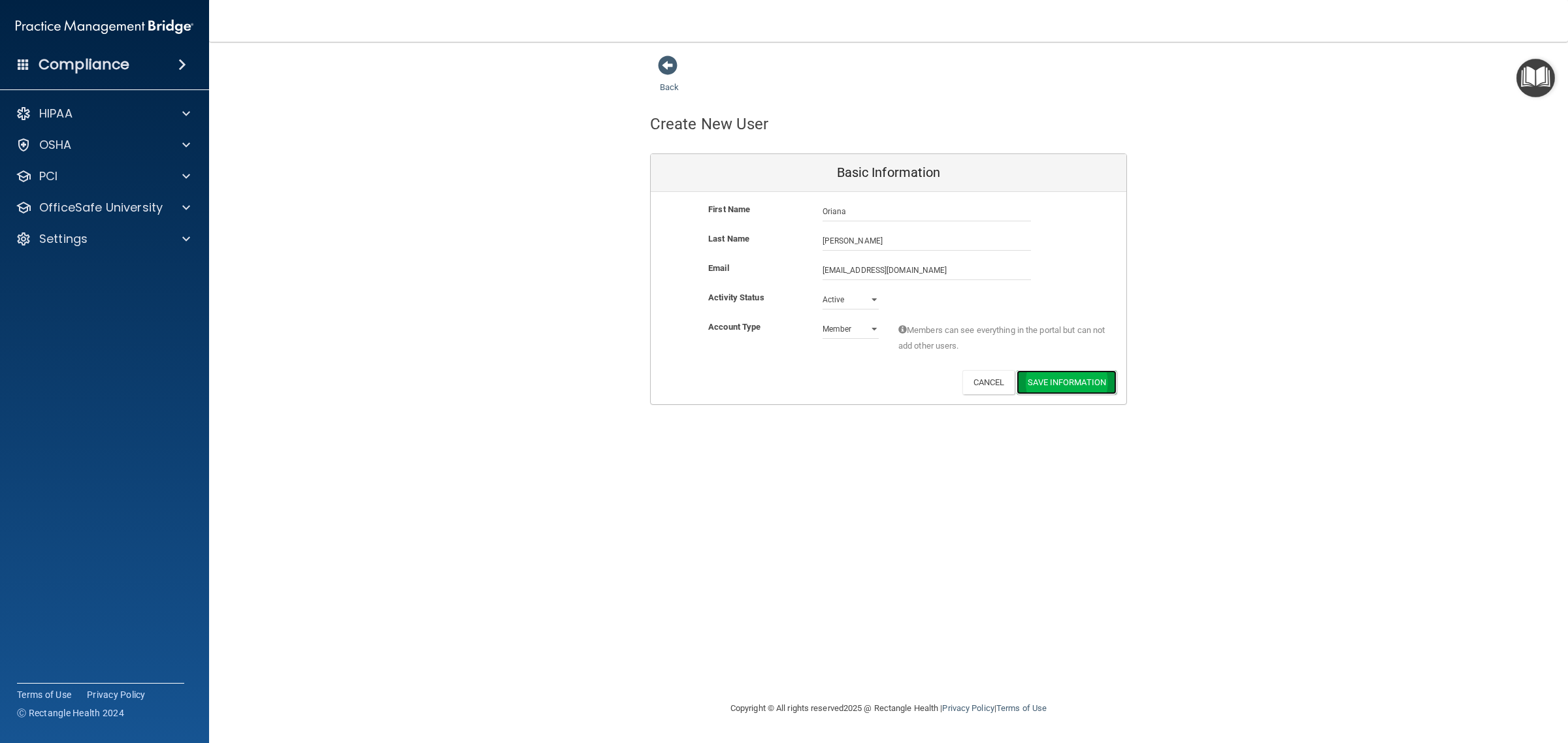
click at [1053, 379] on button "Save Information" at bounding box center [1066, 382] width 100 height 24
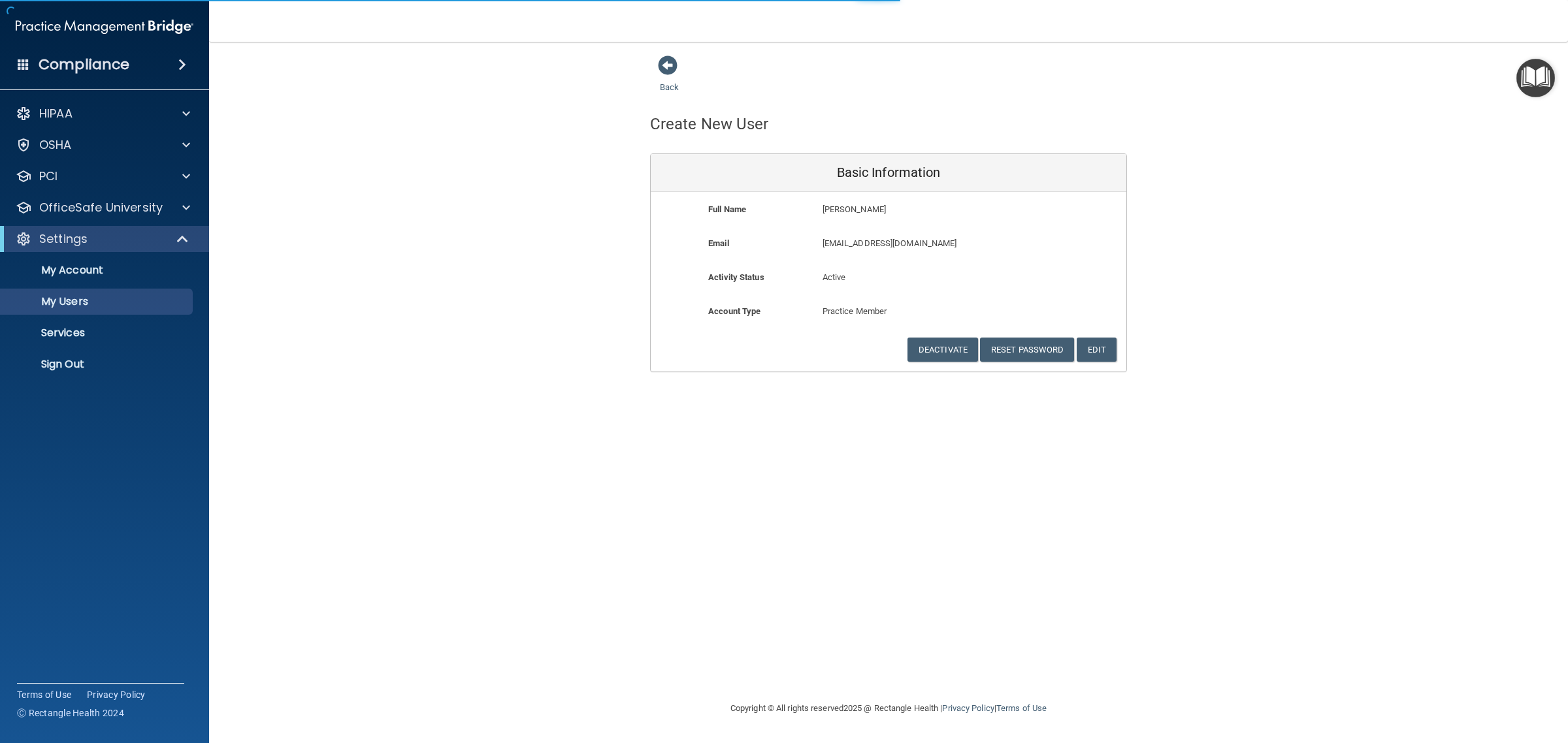
select select "20"
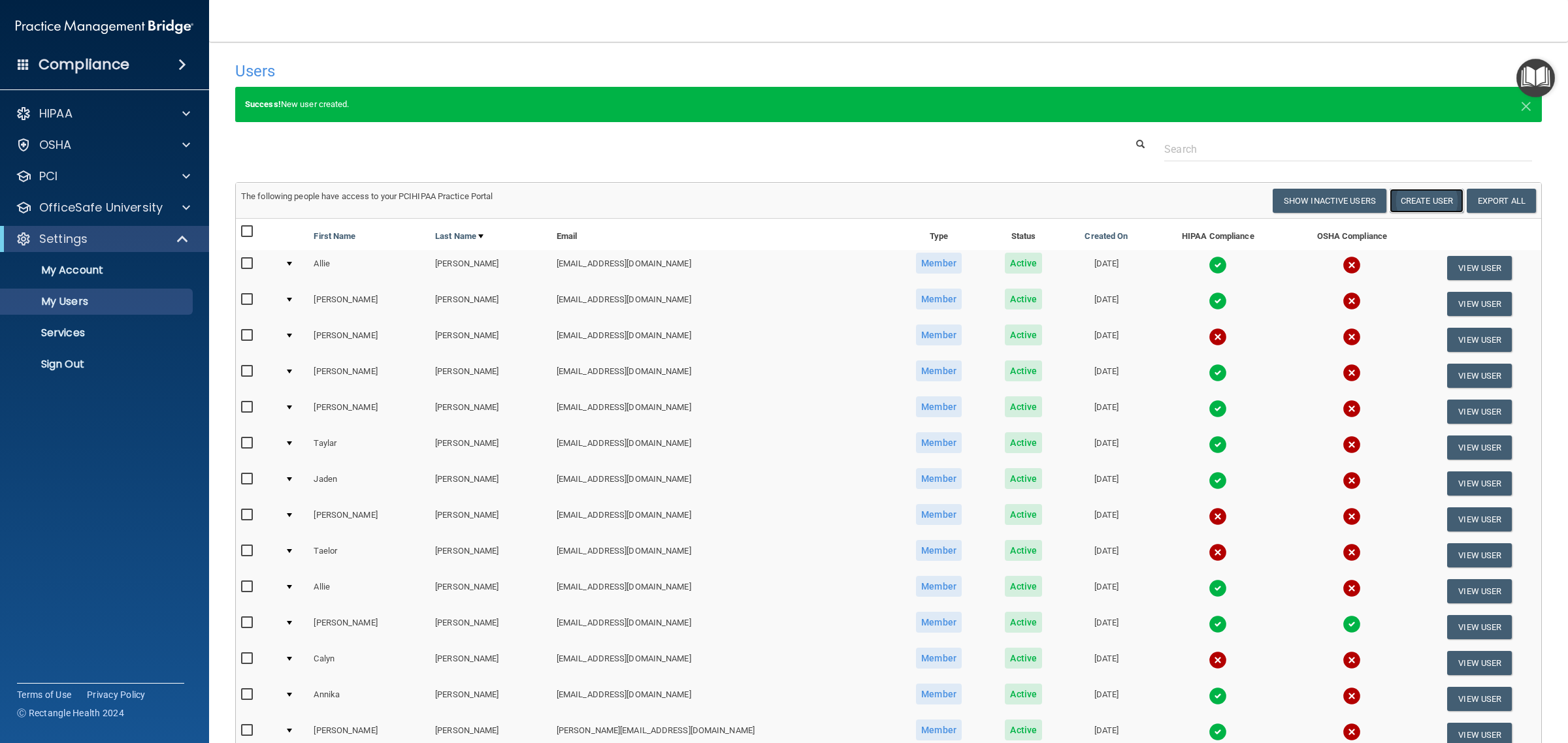
click at [1429, 190] on button "Create User" at bounding box center [1425, 200] width 73 height 24
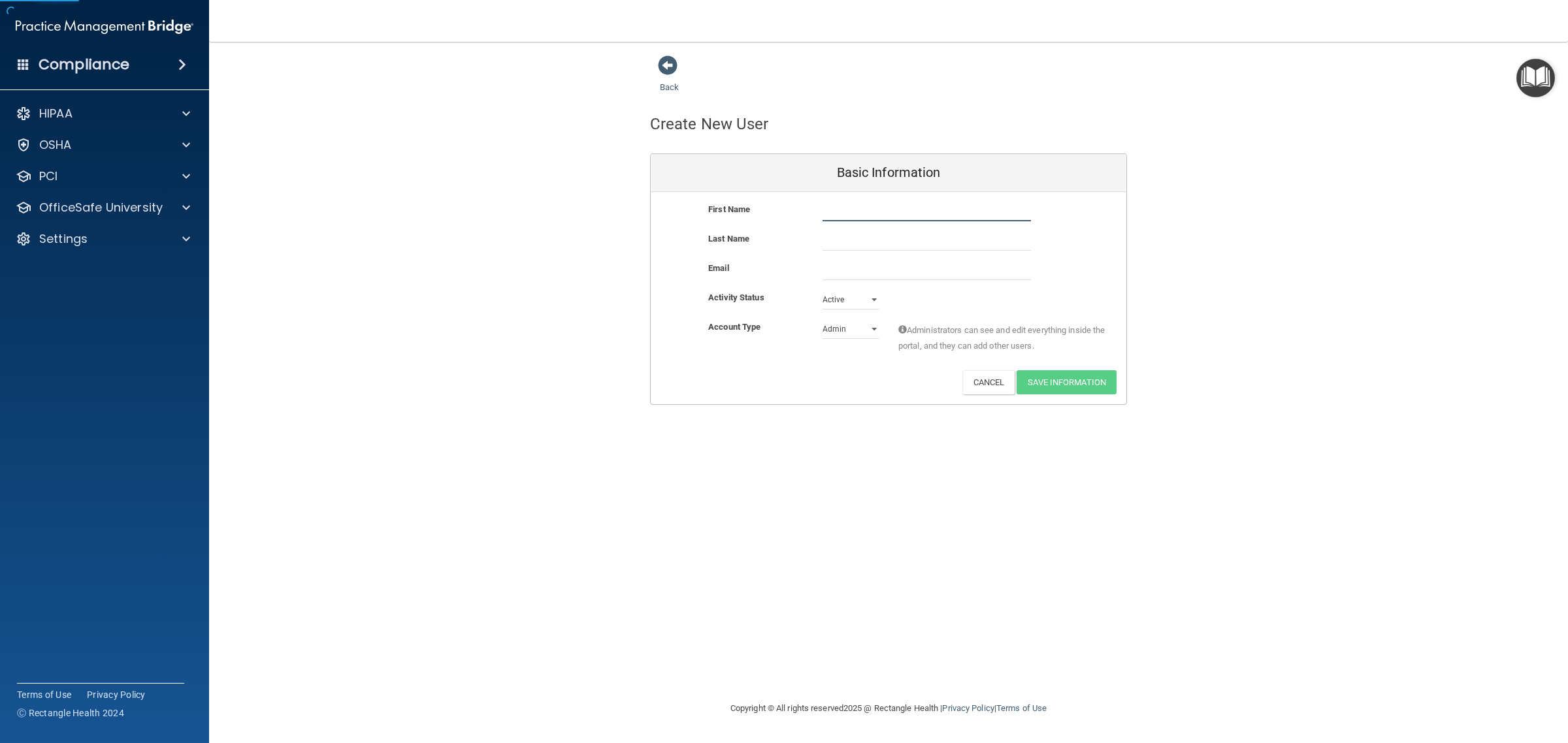
click at [953, 213] on input "text" at bounding box center [926, 211] width 208 height 20
type input "Anika"
type input "[PERSON_NAME]"
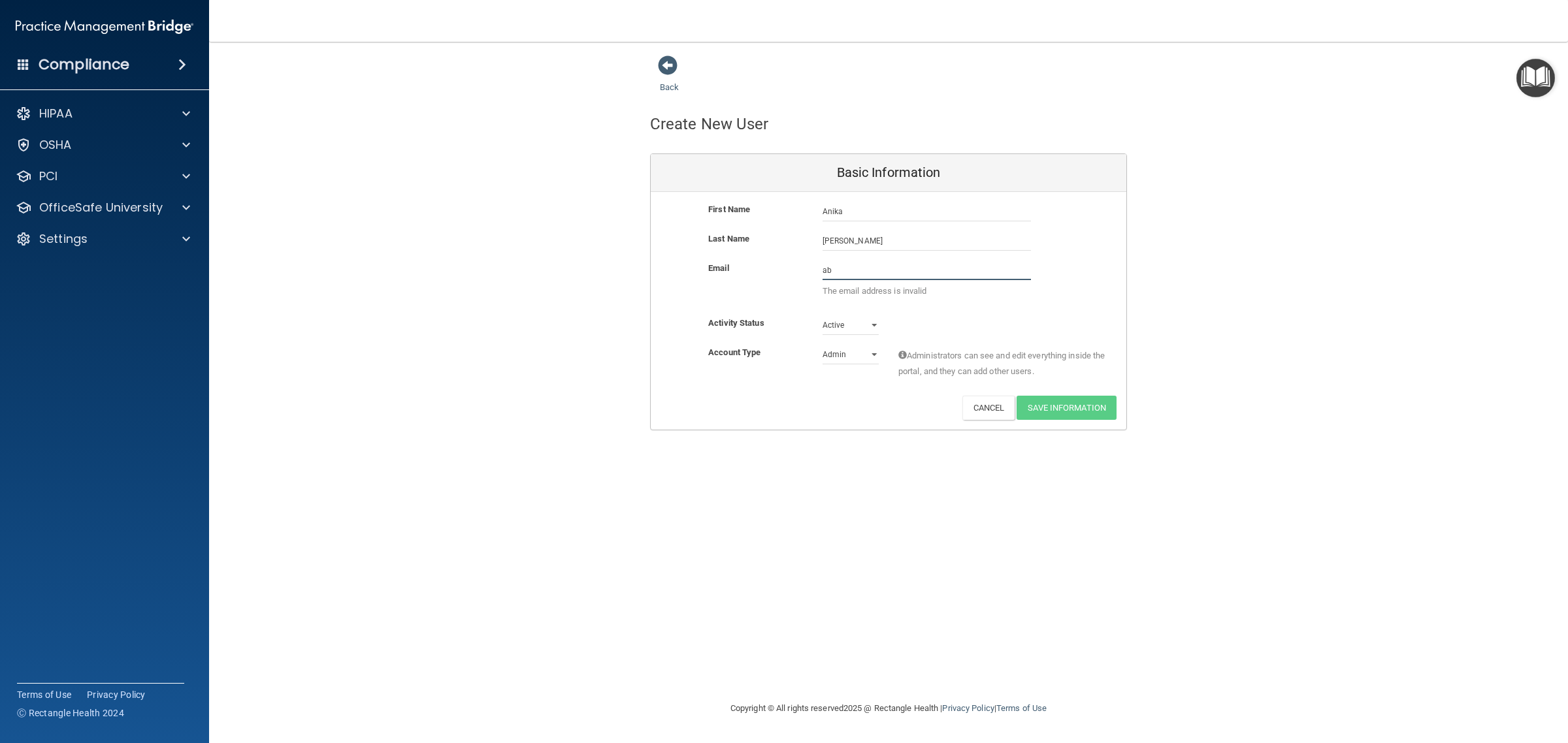
type input "[EMAIL_ADDRESS][DOMAIN_NAME]"
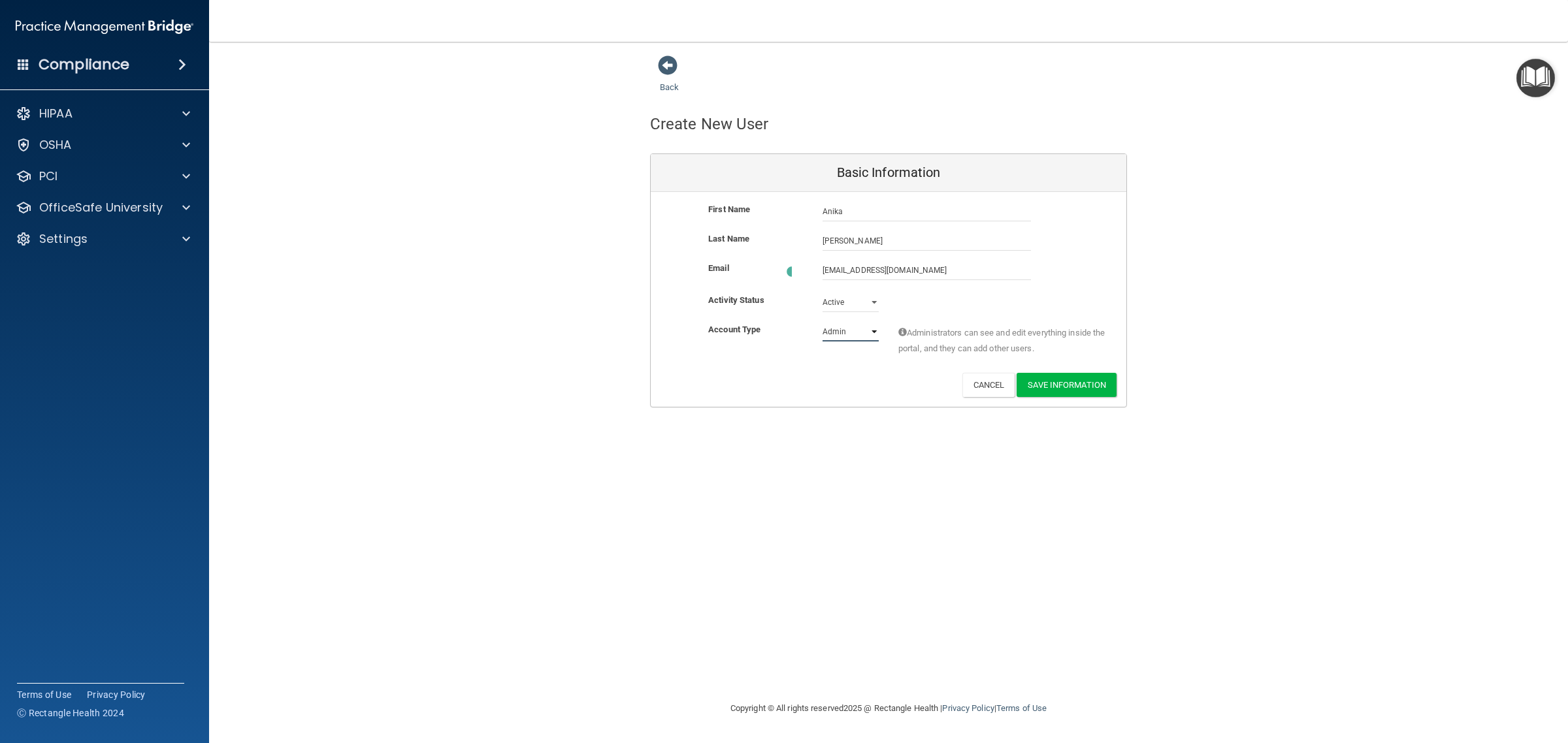
click at [847, 324] on select "Admin Member" at bounding box center [850, 331] width 56 height 20
select select "practice_member"
click at [823, 320] on select "Admin Member" at bounding box center [850, 329] width 56 height 20
click at [1049, 383] on button "Save Information" at bounding box center [1066, 382] width 100 height 24
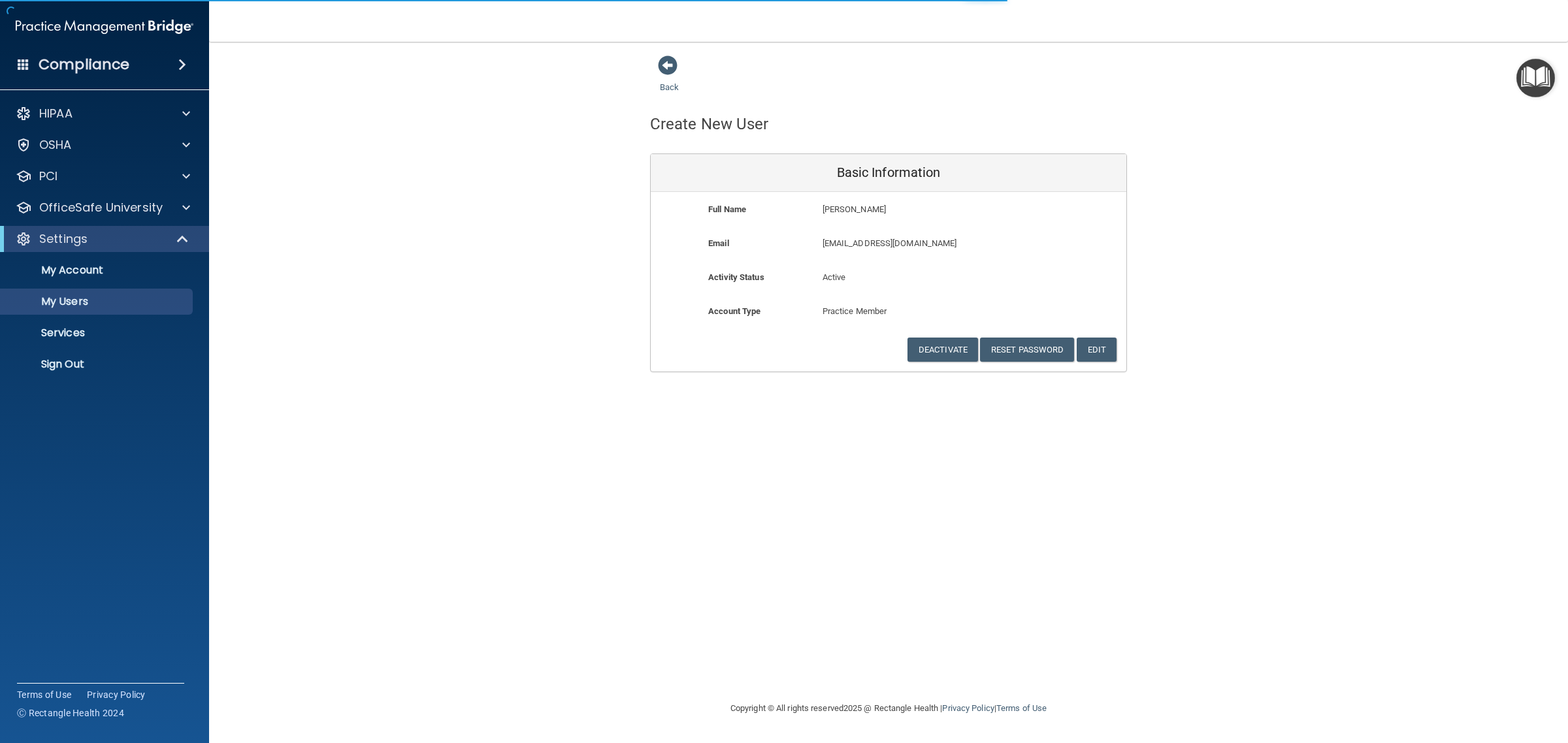
select select "20"
